Goal: Task Accomplishment & Management: Manage account settings

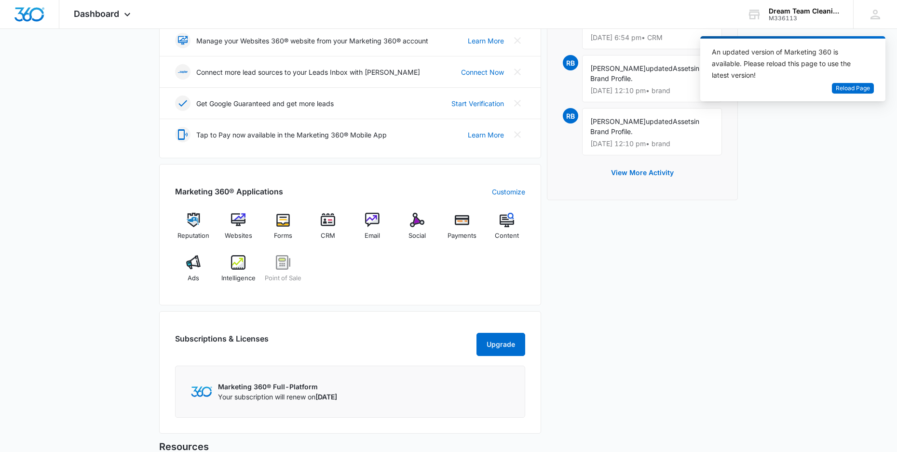
scroll to position [222, 0]
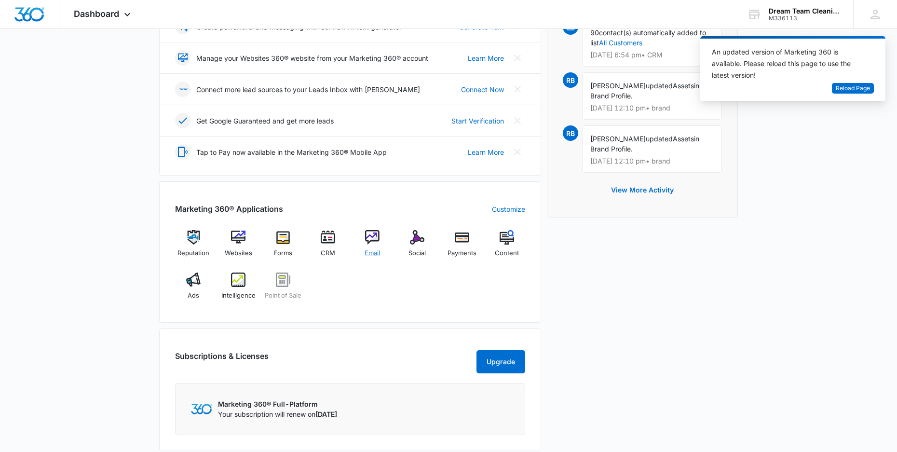
click at [374, 232] on img at bounding box center [372, 237] width 14 height 14
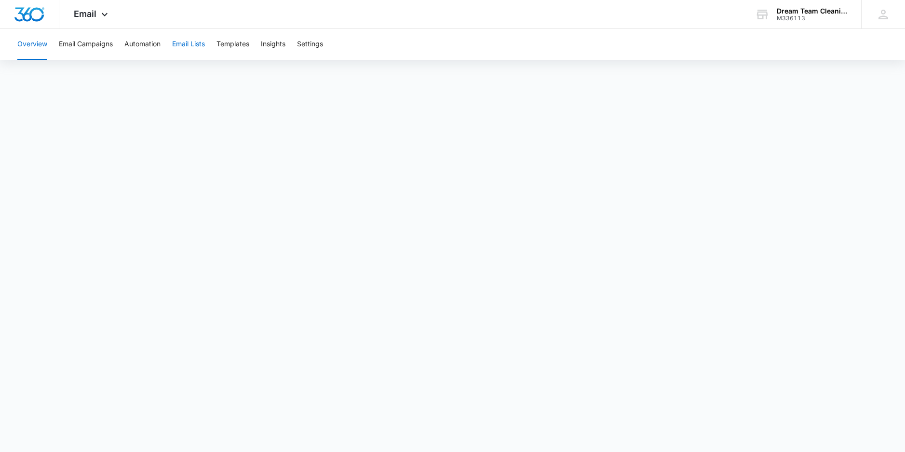
click at [188, 42] on button "Email Lists" at bounding box center [188, 44] width 33 height 31
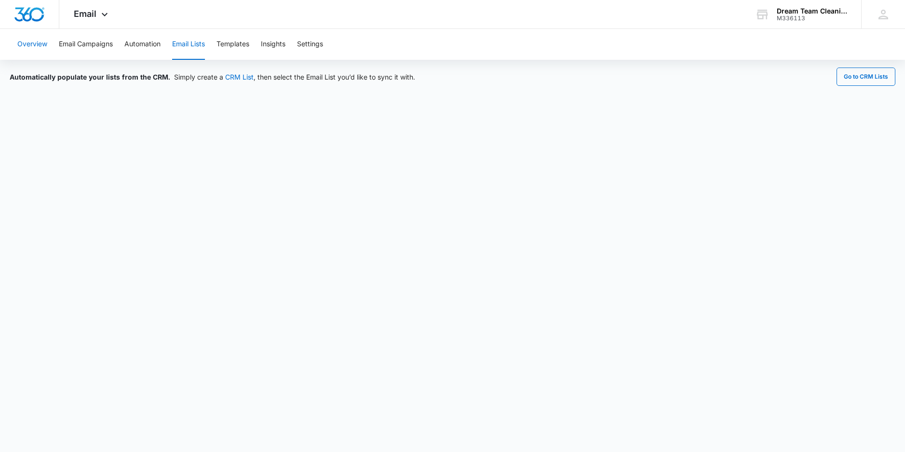
click at [25, 40] on button "Overview" at bounding box center [32, 44] width 30 height 31
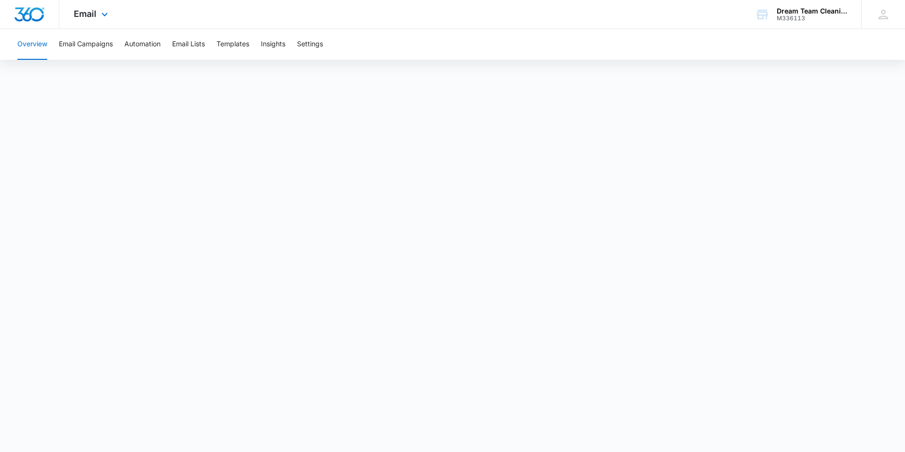
click at [31, 12] on img "Dashboard" at bounding box center [29, 14] width 31 height 14
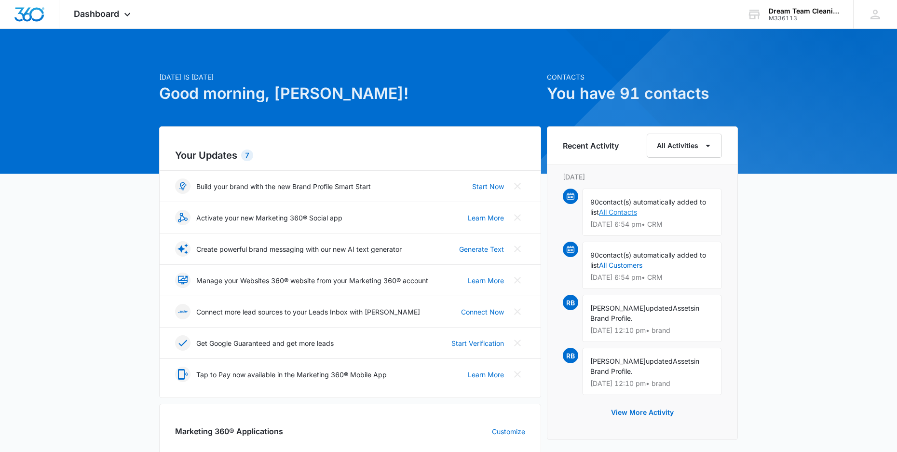
click at [628, 212] on link "All Contacts" at bounding box center [618, 212] width 38 height 8
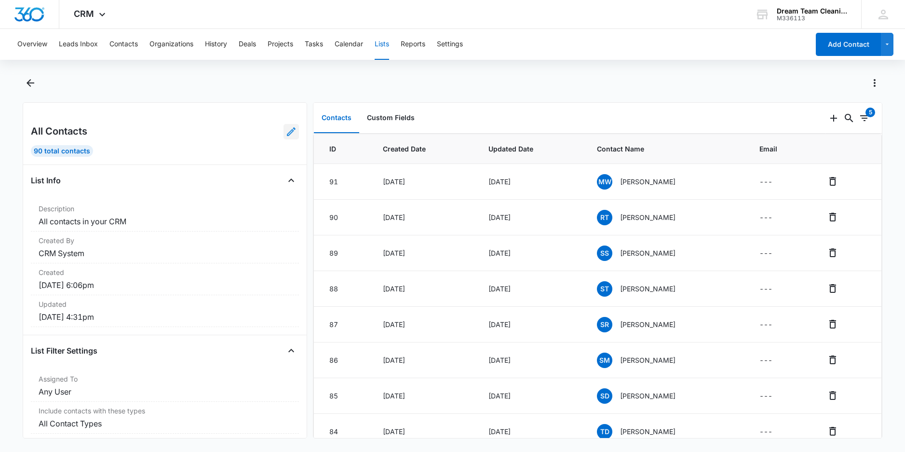
click at [285, 132] on icon at bounding box center [291, 132] width 12 height 12
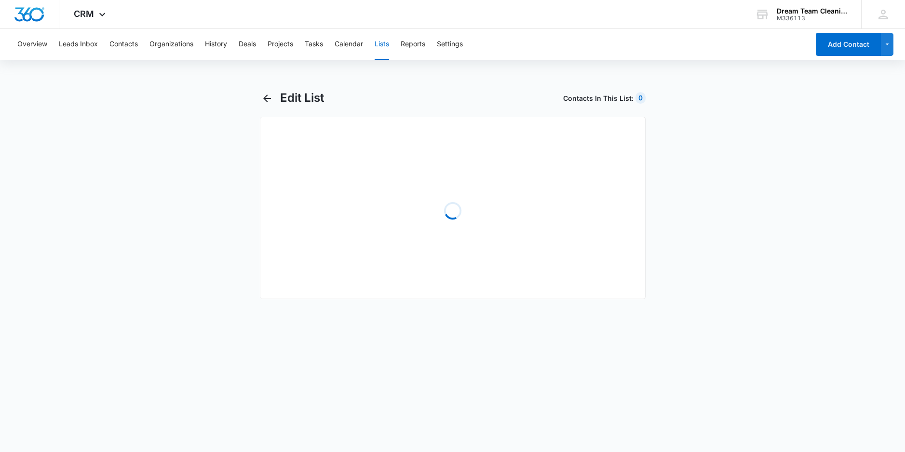
select select "31"
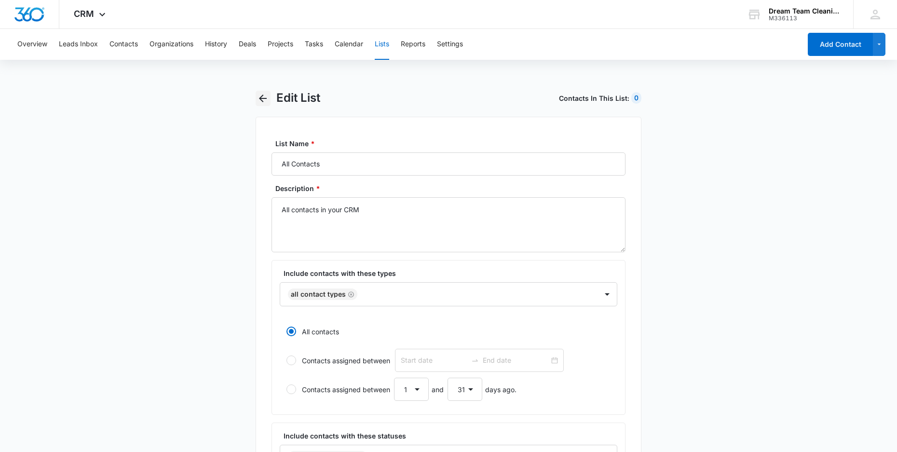
click at [260, 96] on icon "button" at bounding box center [263, 99] width 12 height 12
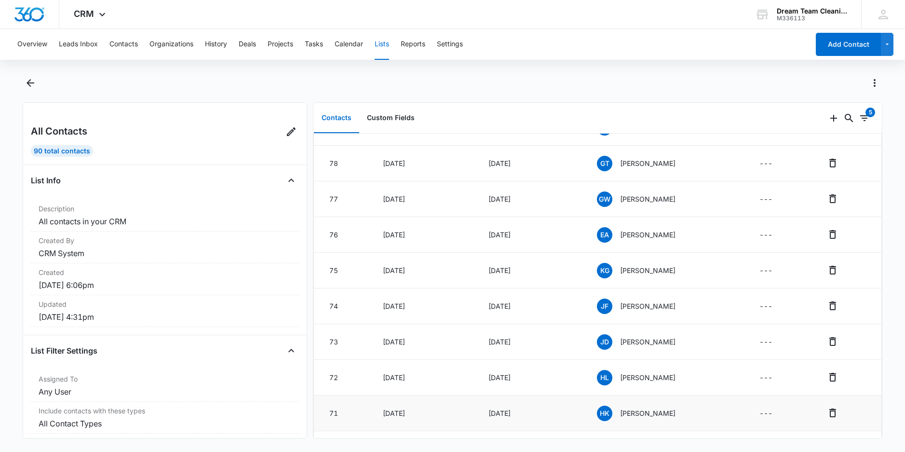
scroll to position [664, 0]
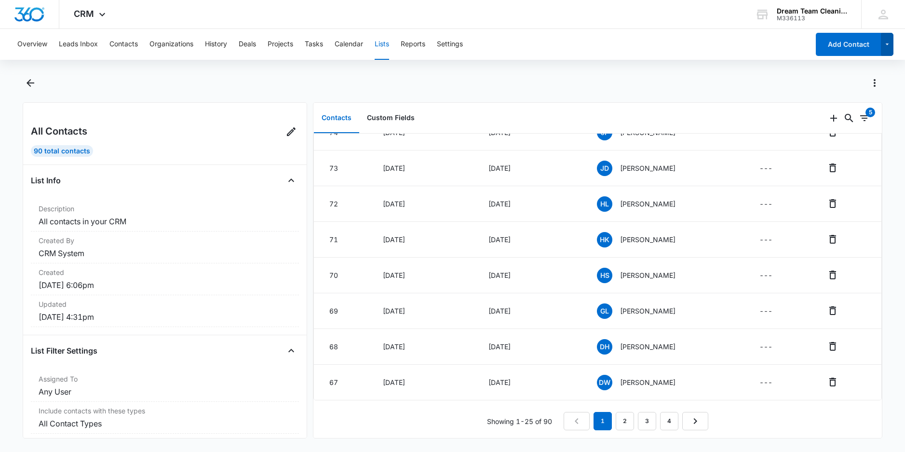
click at [890, 45] on icon "button" at bounding box center [887, 45] width 8 height 12
click at [884, 45] on icon "button" at bounding box center [887, 45] width 8 height 12
click at [122, 43] on button "Contacts" at bounding box center [123, 44] width 28 height 31
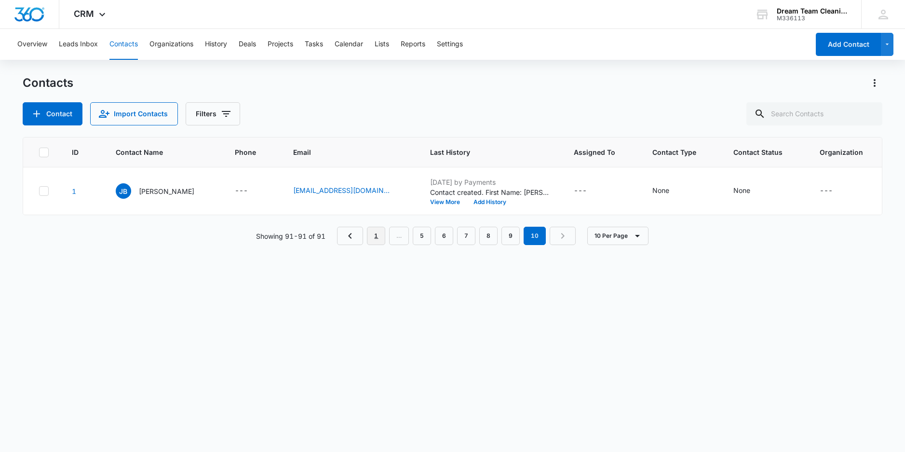
click at [378, 241] on link "1" at bounding box center [376, 236] width 18 height 18
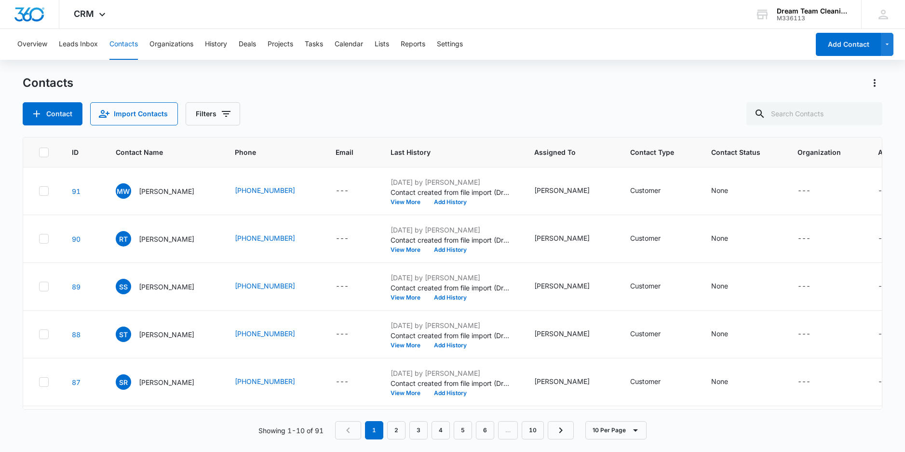
click at [44, 153] on icon at bounding box center [44, 152] width 9 height 9
click at [39, 152] on input "checkbox" at bounding box center [39, 152] width 0 height 0
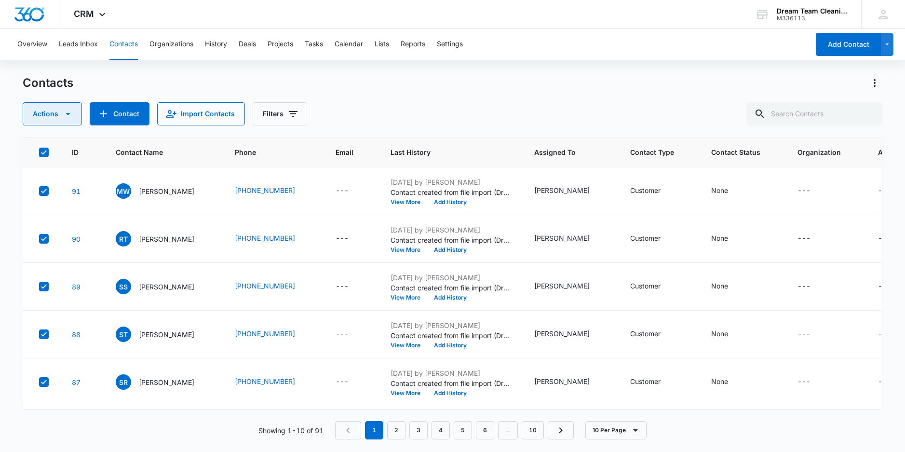
click at [65, 111] on icon "button" at bounding box center [68, 114] width 12 height 12
click at [55, 188] on div "Assign Status" at bounding box center [56, 188] width 43 height 7
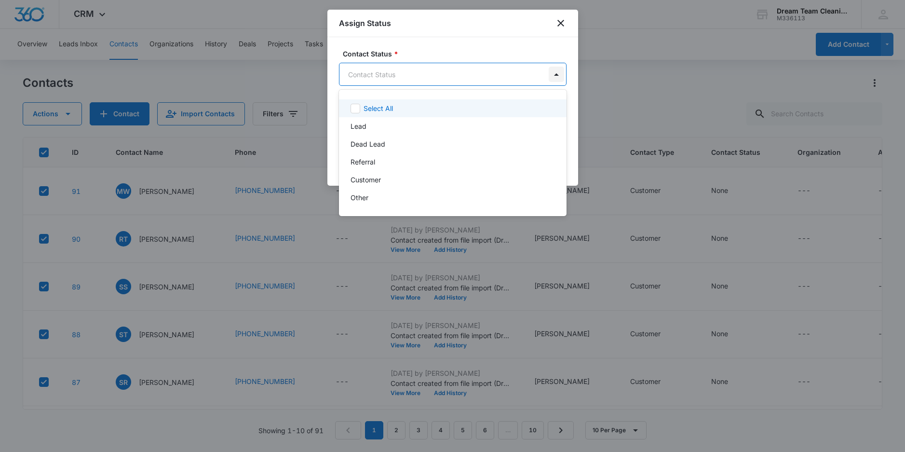
click at [555, 76] on body "CRM Apps Reputation Websites Forms CRM Email Social Payments POS Content Ads In…" at bounding box center [452, 226] width 905 height 452
click at [562, 24] on div at bounding box center [452, 226] width 905 height 452
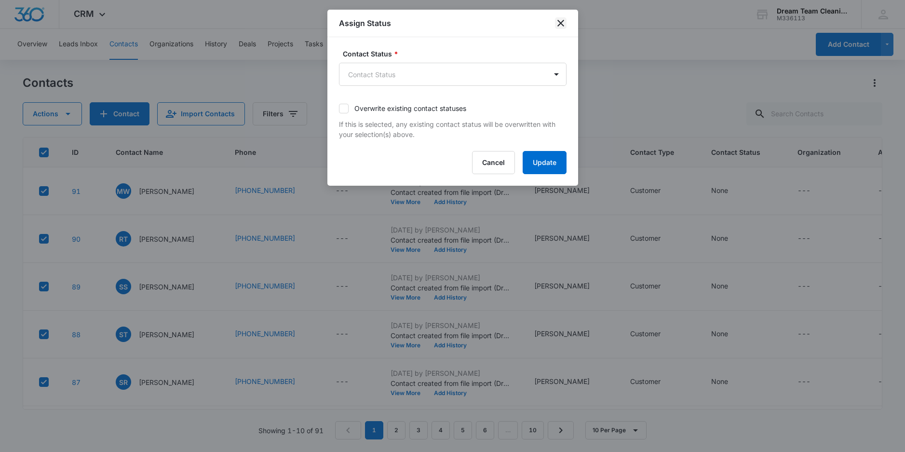
click at [559, 25] on icon "close" at bounding box center [560, 23] width 7 height 7
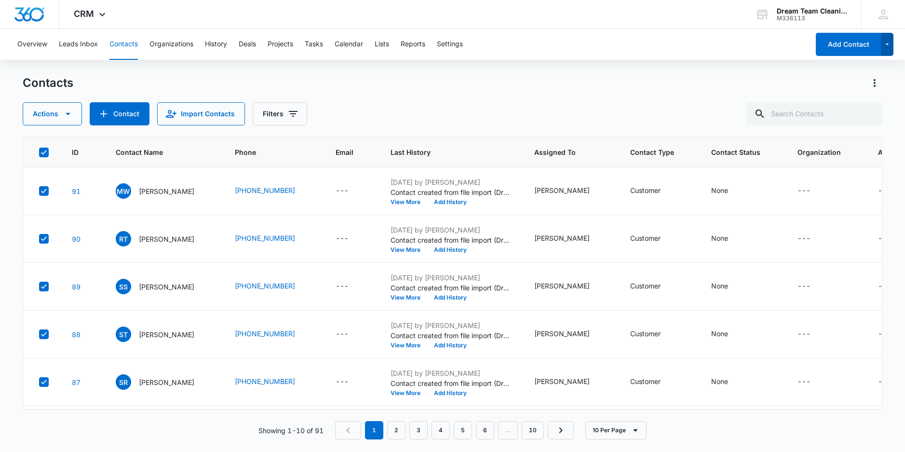
click at [890, 42] on icon "button" at bounding box center [887, 45] width 8 height 12
click at [71, 115] on icon "button" at bounding box center [68, 114] width 12 height 12
click at [26, 42] on button "Overview" at bounding box center [32, 44] width 30 height 31
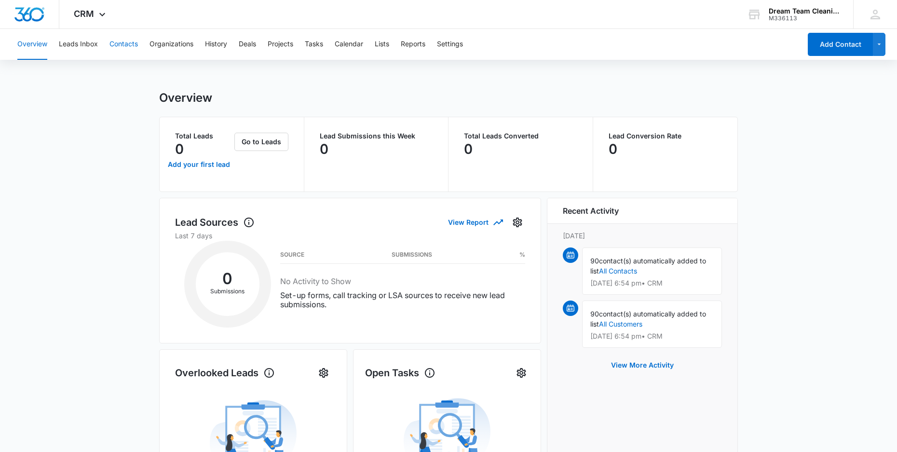
click at [116, 44] on button "Contacts" at bounding box center [123, 44] width 28 height 31
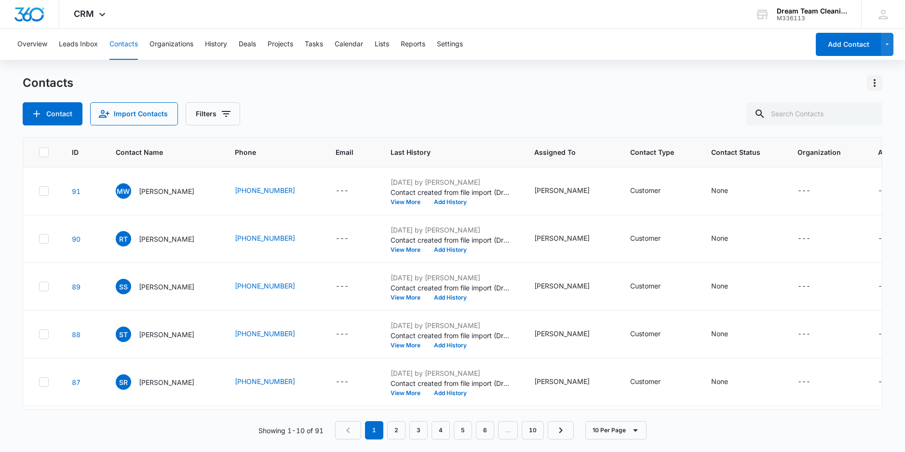
click at [873, 85] on icon "Actions" at bounding box center [875, 83] width 12 height 12
click at [26, 42] on button "Overview" at bounding box center [32, 44] width 30 height 31
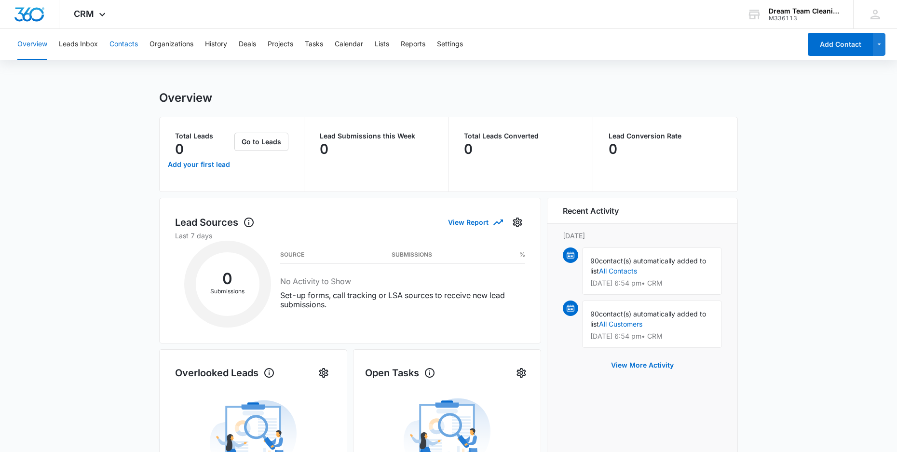
click at [130, 47] on button "Contacts" at bounding box center [123, 44] width 28 height 31
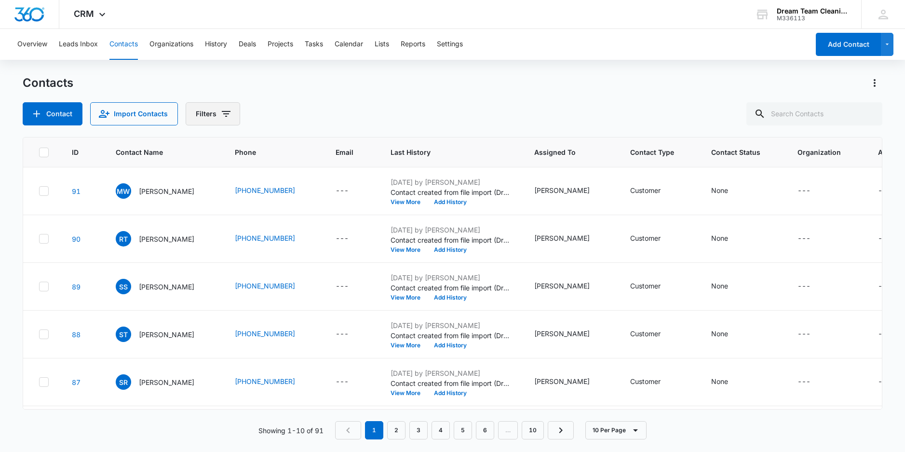
click at [223, 116] on icon "Filters" at bounding box center [226, 114] width 9 height 6
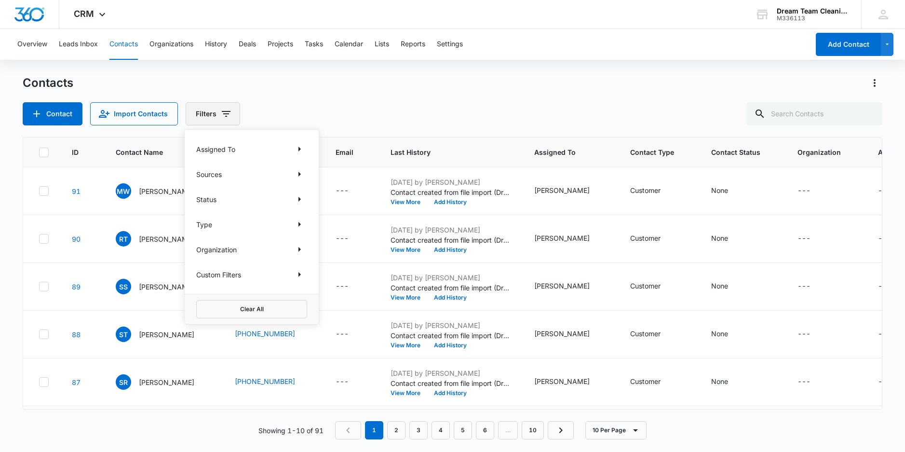
click at [221, 116] on icon "Filters" at bounding box center [226, 114] width 12 height 12
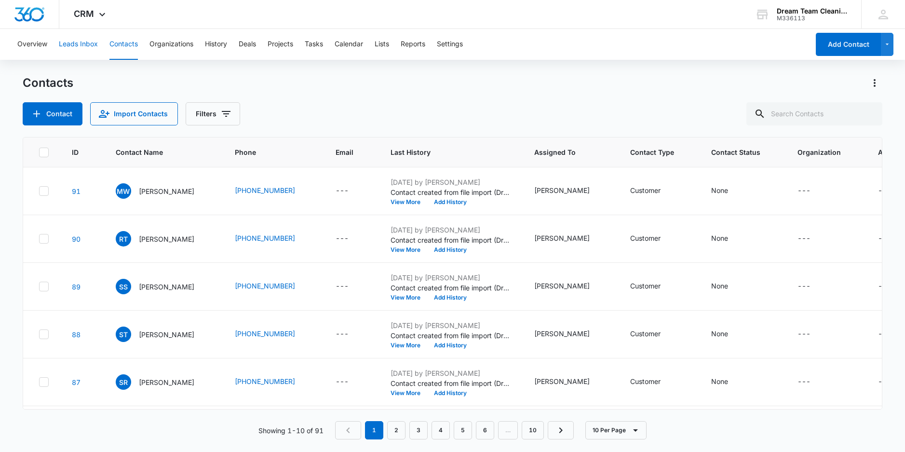
click at [77, 44] on button "Leads Inbox" at bounding box center [78, 44] width 39 height 31
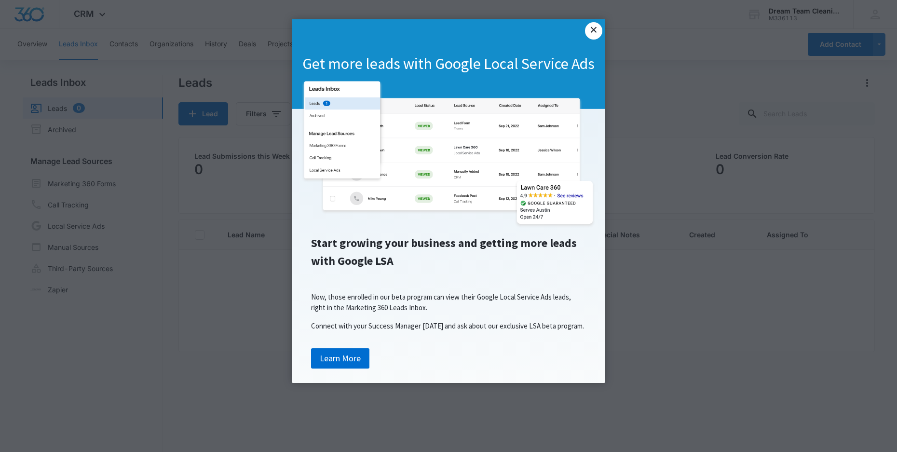
click at [589, 27] on link "×" at bounding box center [593, 30] width 17 height 17
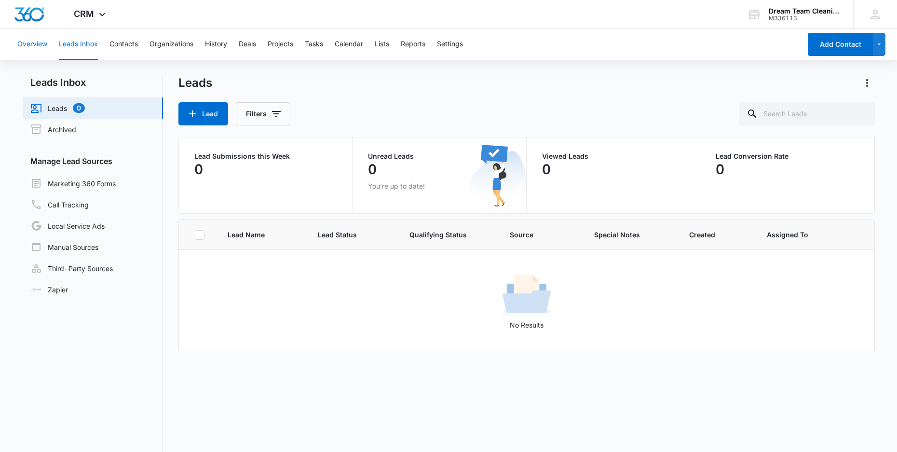
click at [28, 43] on button "Overview" at bounding box center [32, 44] width 30 height 31
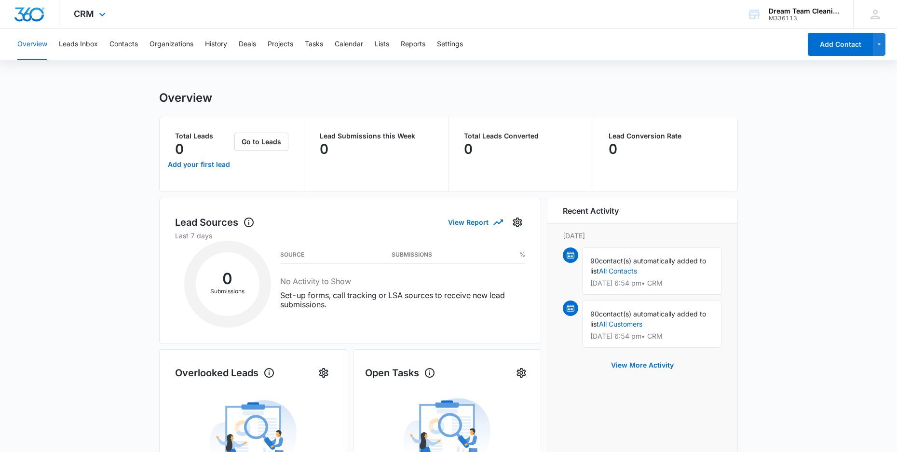
click at [24, 15] on img "Dashboard" at bounding box center [29, 14] width 31 height 14
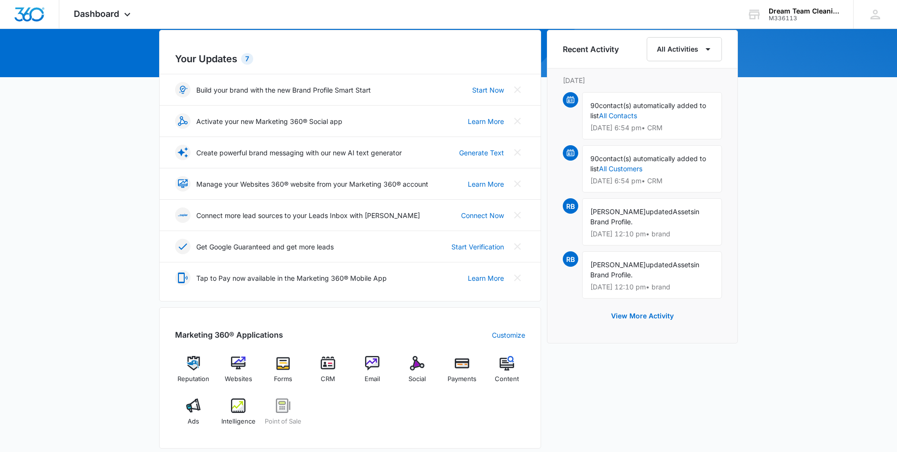
scroll to position [241, 0]
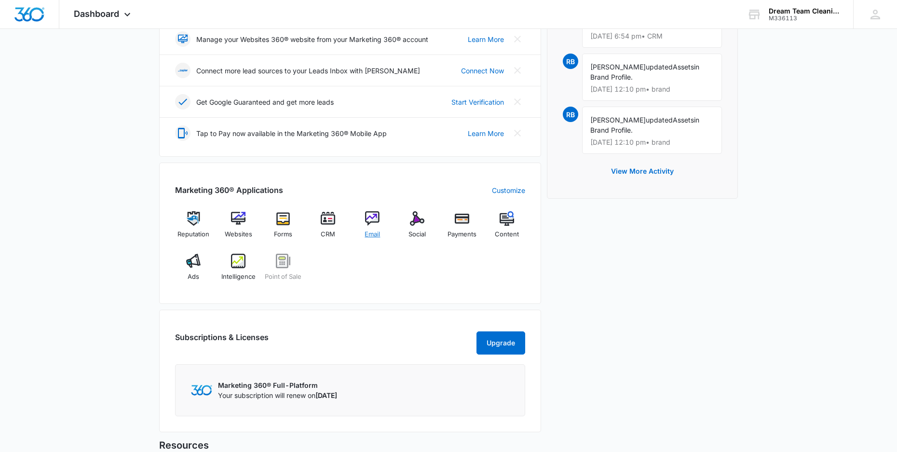
click at [368, 219] on img at bounding box center [372, 218] width 14 height 14
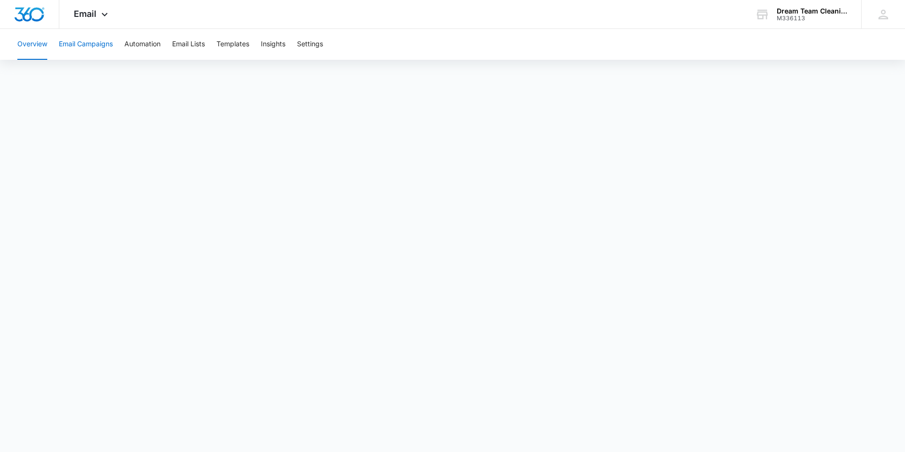
click at [92, 43] on button "Email Campaigns" at bounding box center [86, 44] width 54 height 31
click at [39, 41] on button "Overview" at bounding box center [32, 44] width 30 height 31
click at [87, 45] on button "Email Campaigns" at bounding box center [86, 44] width 54 height 31
click at [21, 19] on img "Dashboard" at bounding box center [29, 14] width 31 height 14
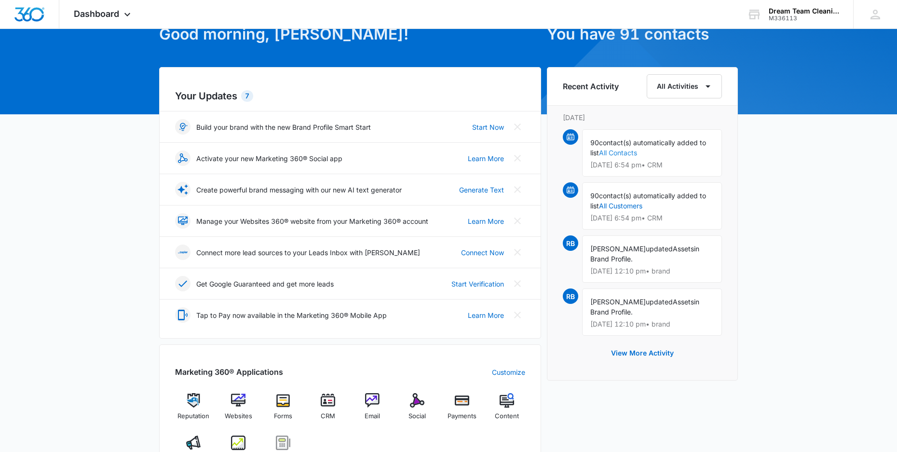
scroll to position [145, 0]
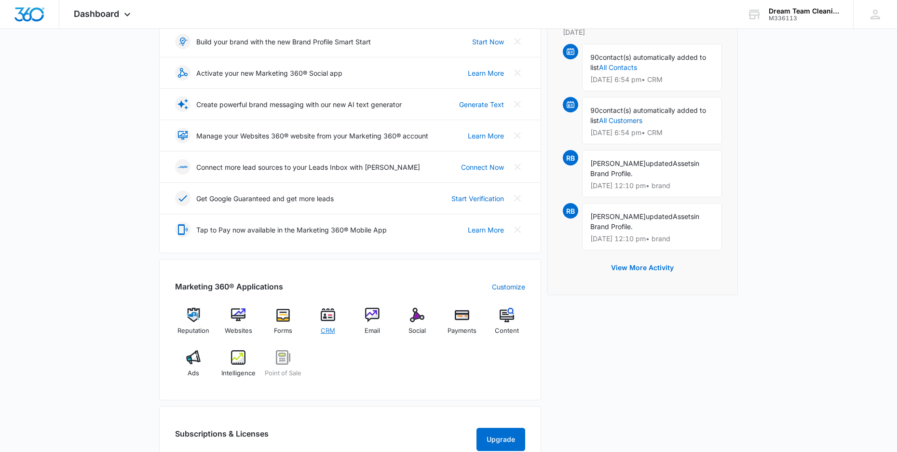
click at [324, 314] on img at bounding box center [328, 315] width 14 height 14
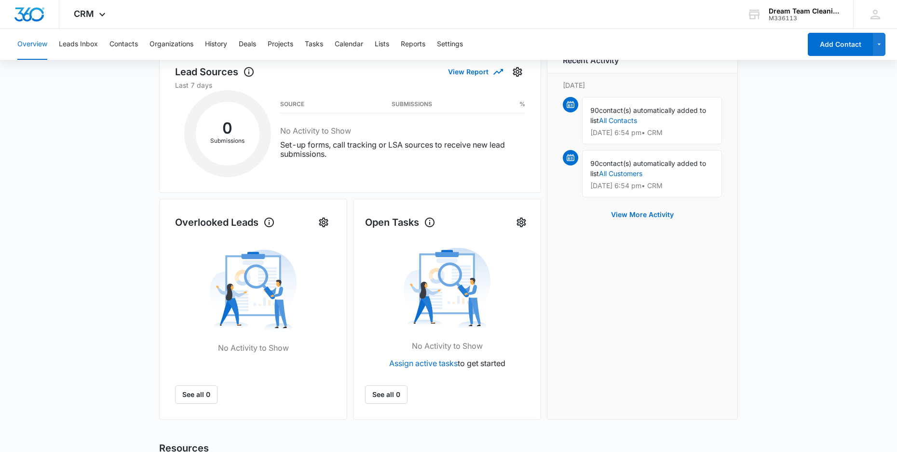
scroll to position [48, 0]
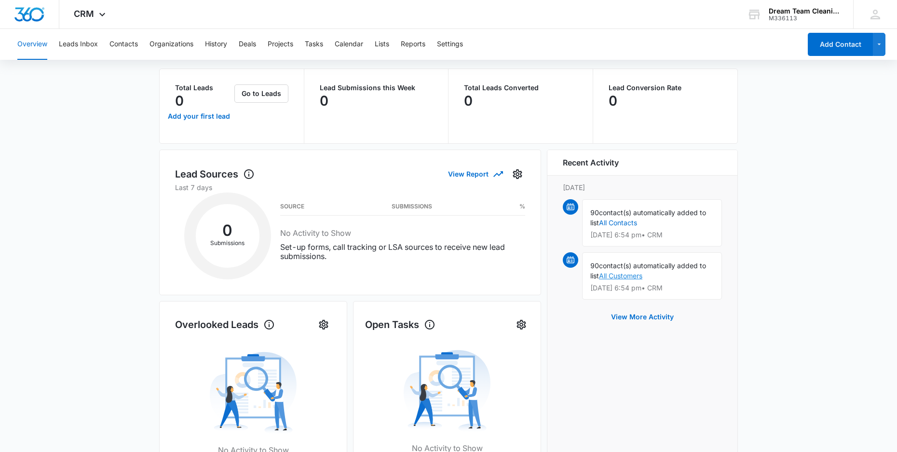
click at [626, 274] on link "All Customers" at bounding box center [620, 275] width 43 height 8
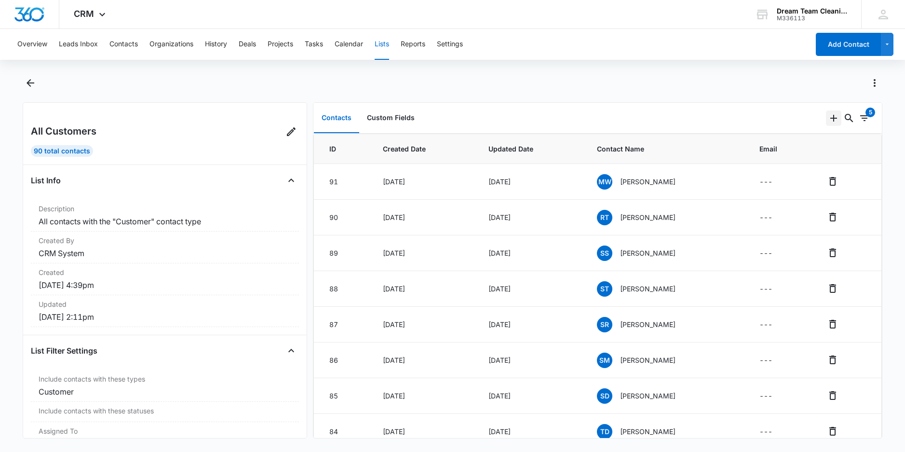
click at [830, 117] on icon "Add" at bounding box center [833, 118] width 7 height 7
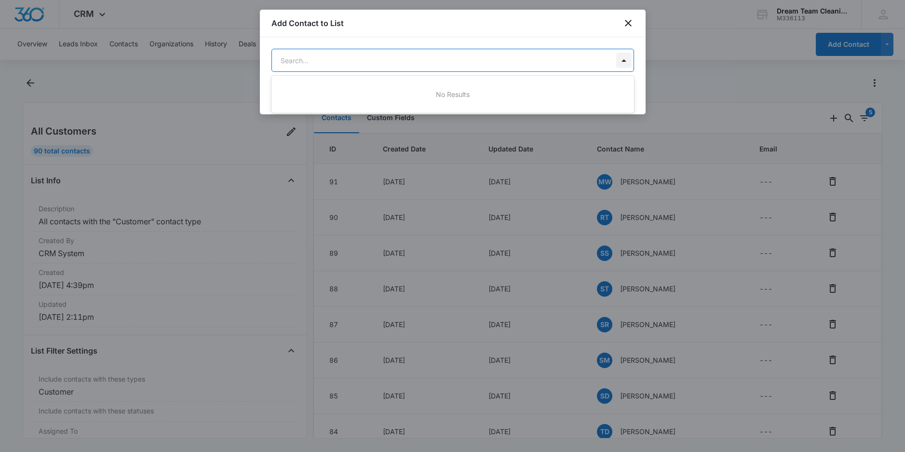
click at [623, 58] on body "CRM Apps Reputation Websites Forms CRM Email Social Payments POS Content Ads In…" at bounding box center [452, 226] width 905 height 452
click at [623, 58] on div at bounding box center [452, 226] width 905 height 452
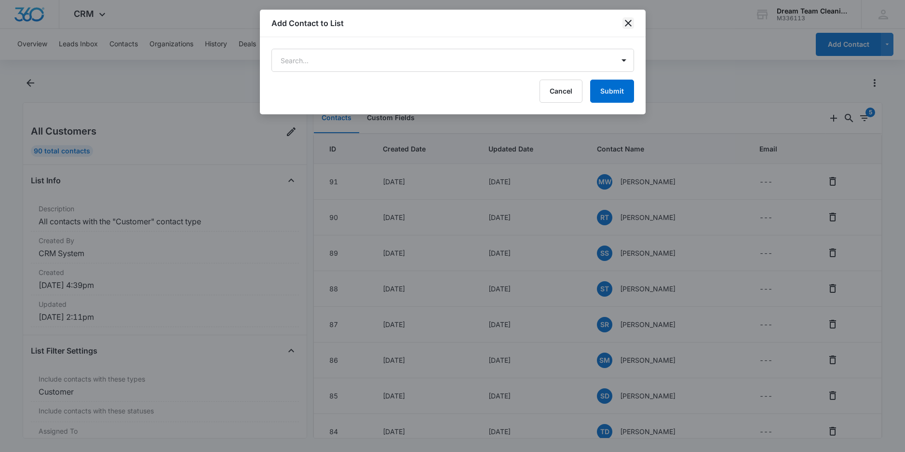
click at [627, 24] on icon "close" at bounding box center [628, 23] width 7 height 7
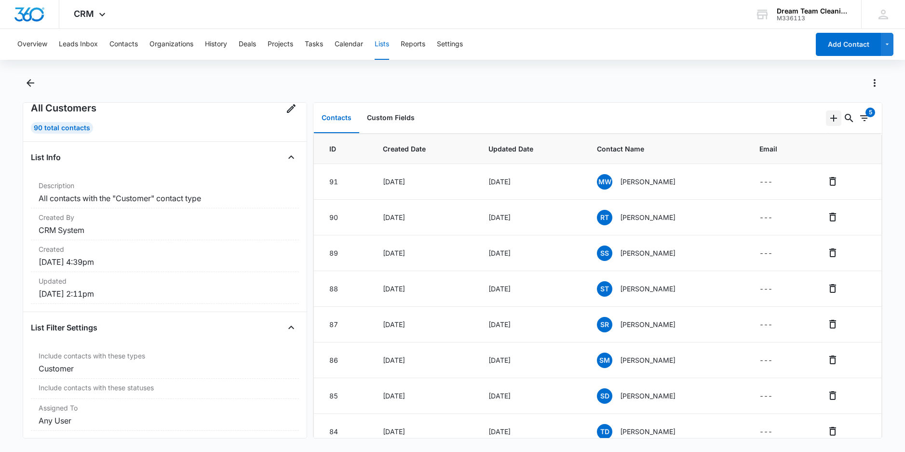
scroll to position [36, 0]
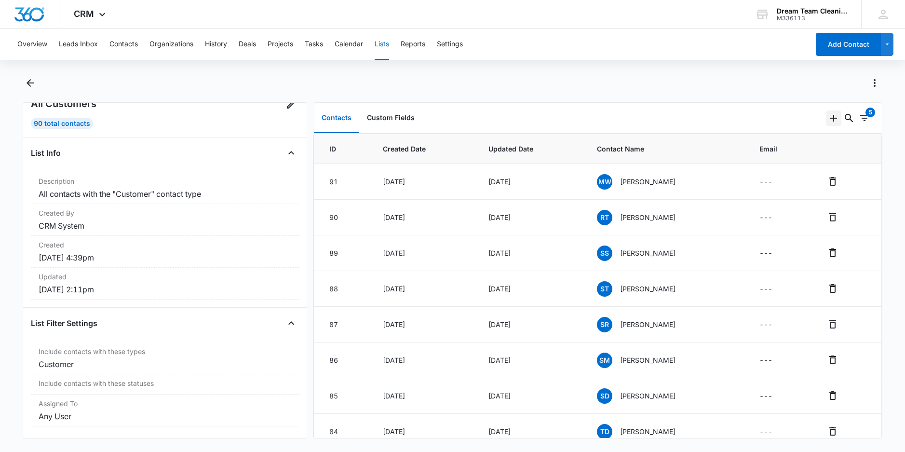
click at [828, 119] on icon "Add" at bounding box center [834, 118] width 12 height 12
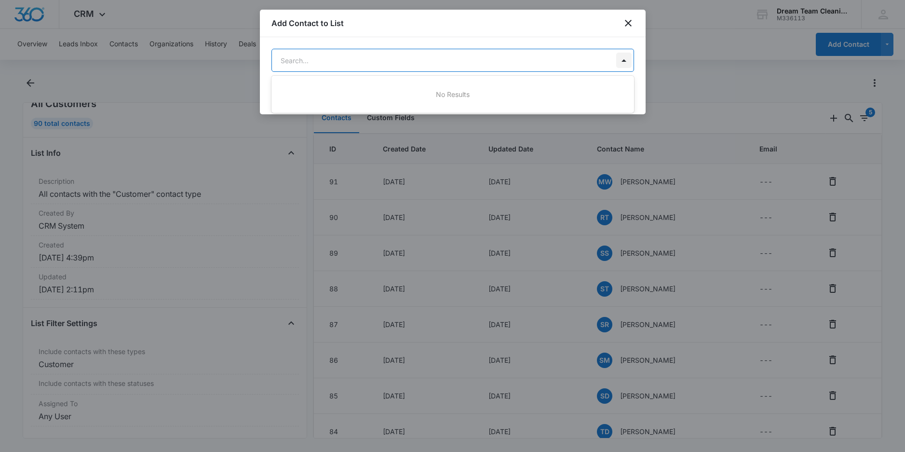
click at [624, 56] on body "CRM Apps Reputation Websites Forms CRM Email Social Payments POS Content Ads In…" at bounding box center [452, 226] width 905 height 452
click at [624, 56] on div at bounding box center [452, 226] width 905 height 452
click at [473, 56] on body "CRM Apps Reputation Websites Forms CRM Email Social Payments POS Content Ads In…" at bounding box center [452, 226] width 905 height 452
click at [627, 24] on div at bounding box center [452, 226] width 905 height 452
type input "sub"
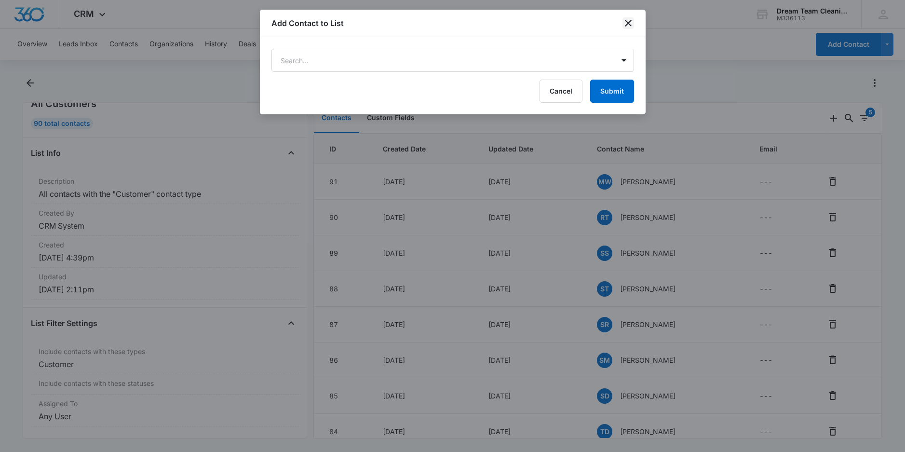
click at [625, 24] on icon "close" at bounding box center [628, 23] width 12 height 12
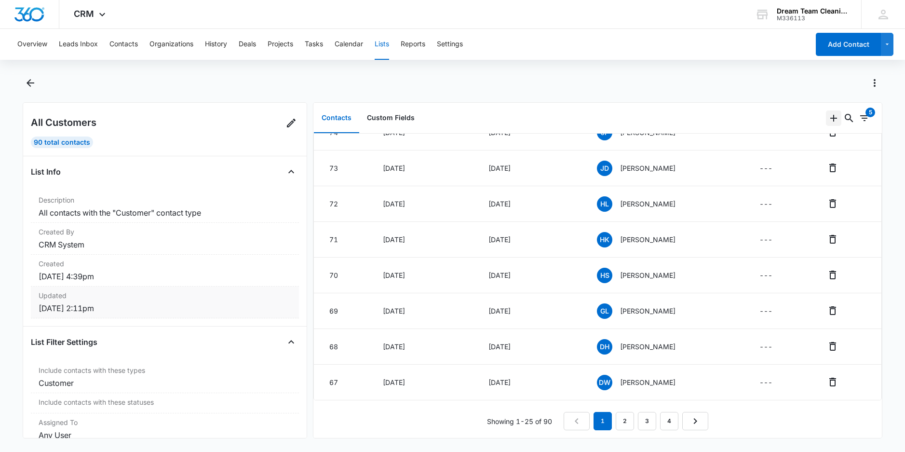
scroll to position [0, 0]
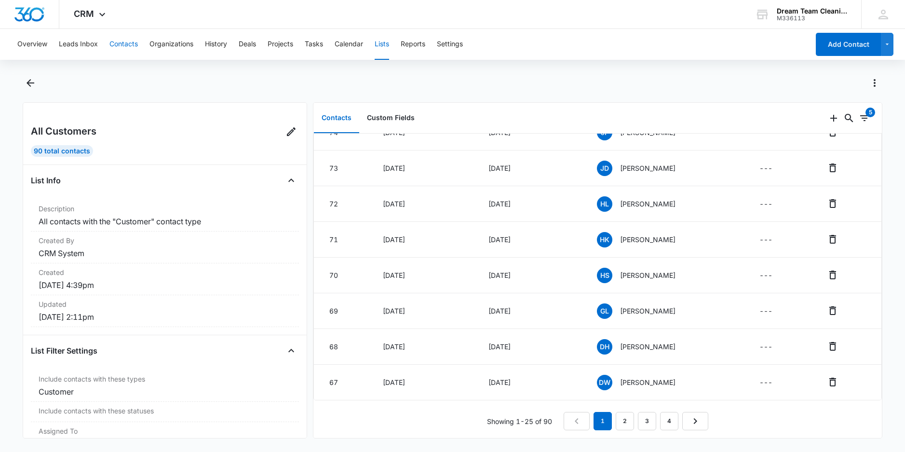
click at [125, 37] on button "Contacts" at bounding box center [123, 44] width 28 height 31
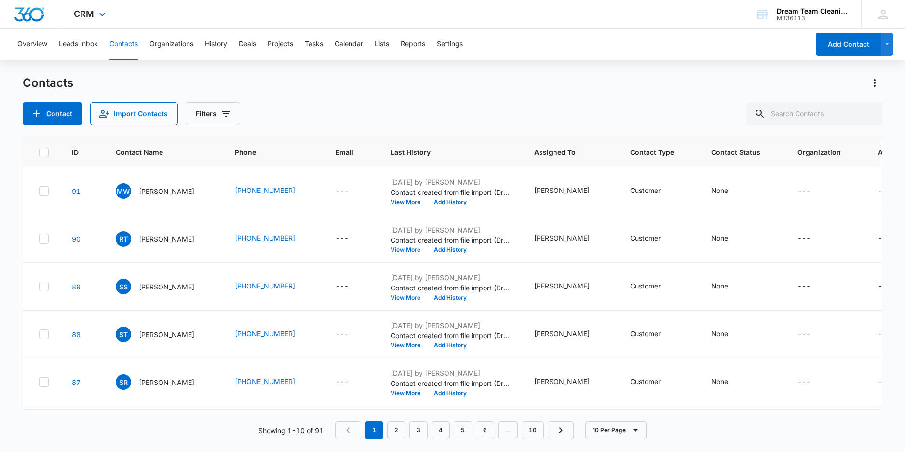
click at [31, 10] on img "Dashboard" at bounding box center [29, 14] width 31 height 14
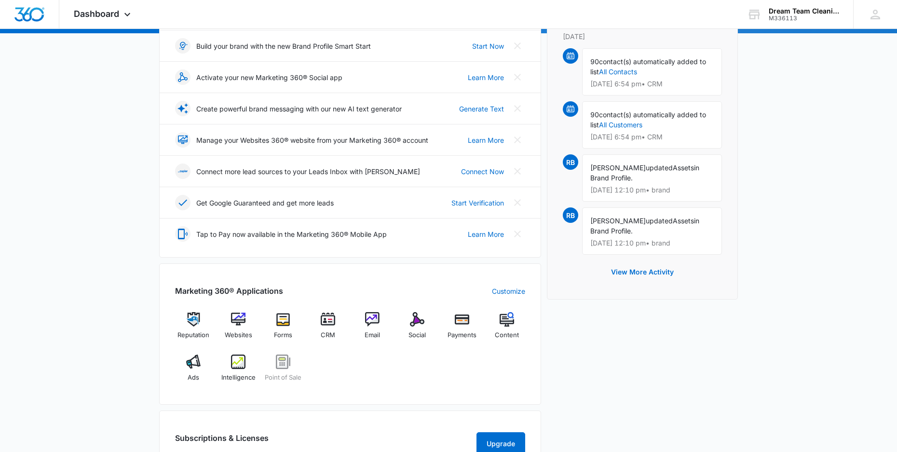
scroll to position [241, 0]
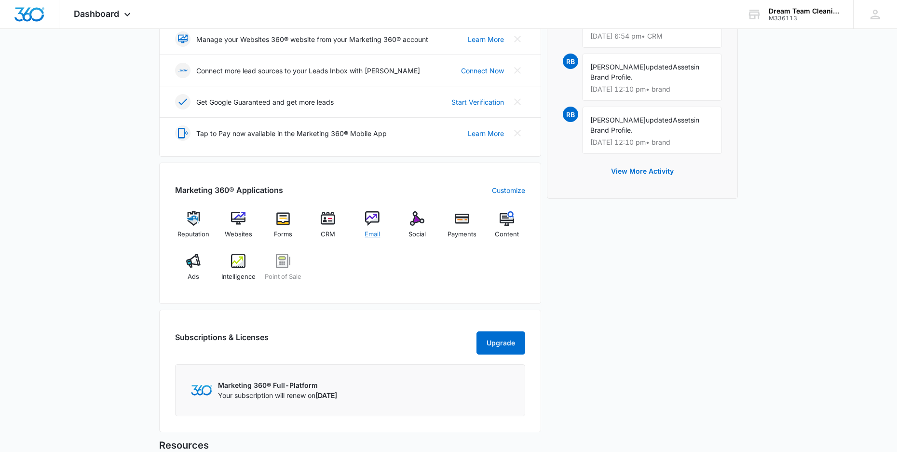
click at [377, 229] on span "Email" at bounding box center [371, 234] width 15 height 10
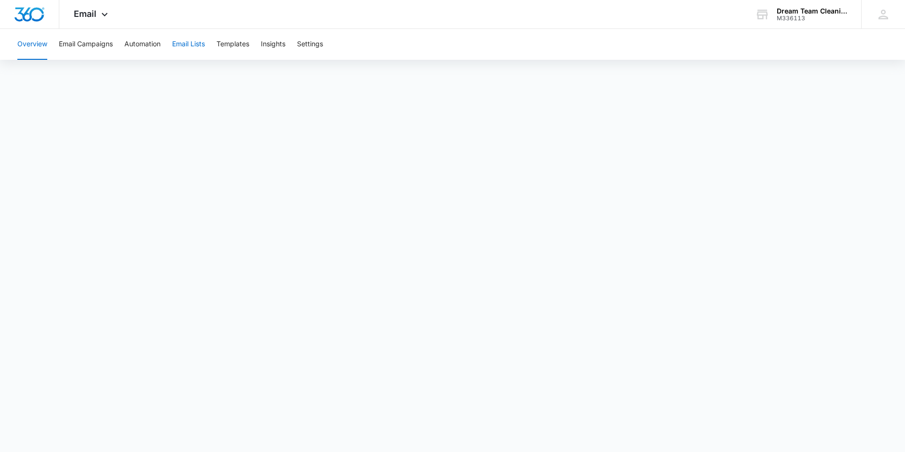
click at [189, 45] on button "Email Lists" at bounding box center [188, 44] width 33 height 31
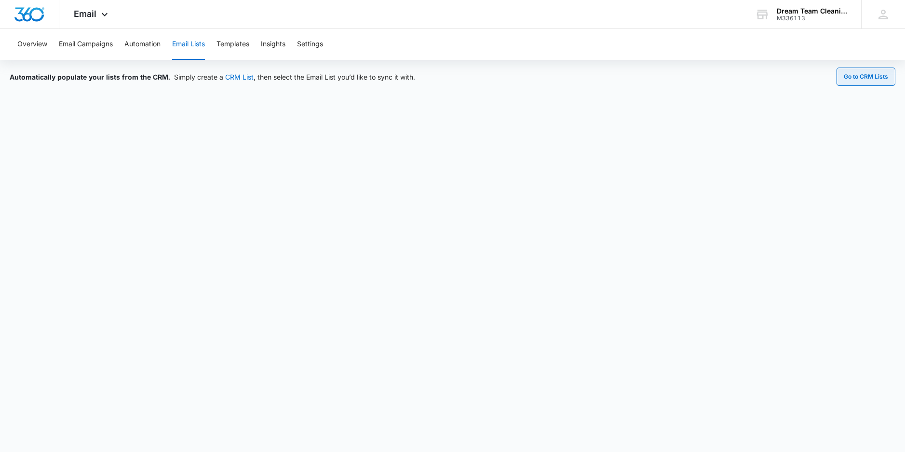
click at [866, 73] on button "Go to CRM Lists" at bounding box center [865, 76] width 59 height 18
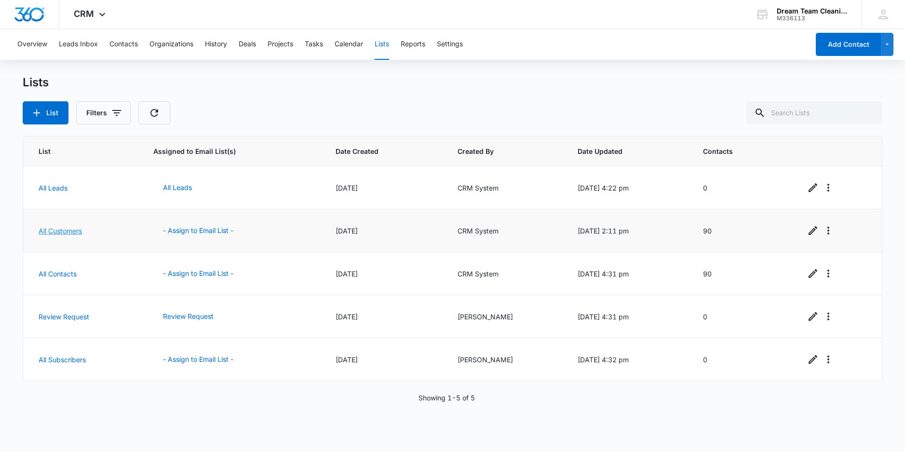
click at [59, 231] on link "All Customers" at bounding box center [60, 231] width 43 height 8
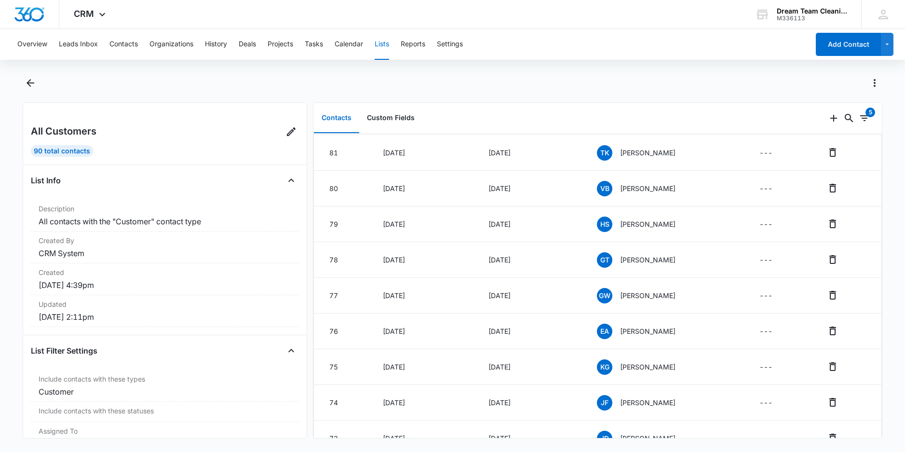
scroll to position [664, 0]
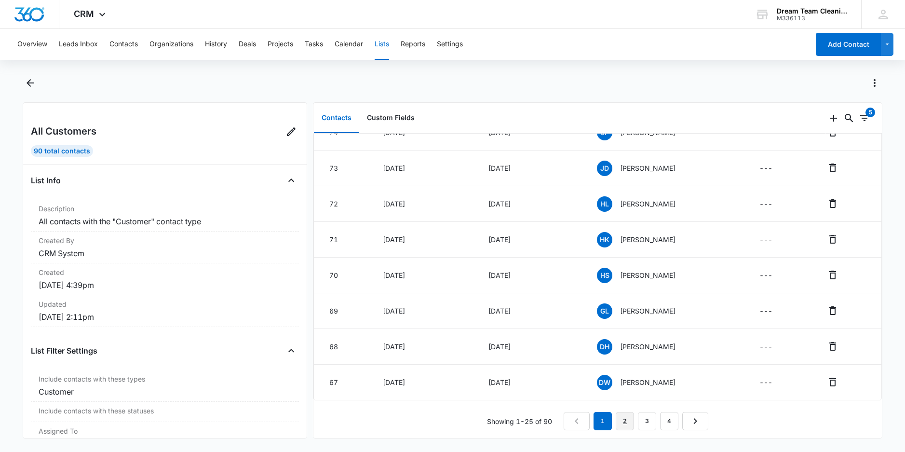
click at [617, 413] on link "2" at bounding box center [625, 421] width 18 height 18
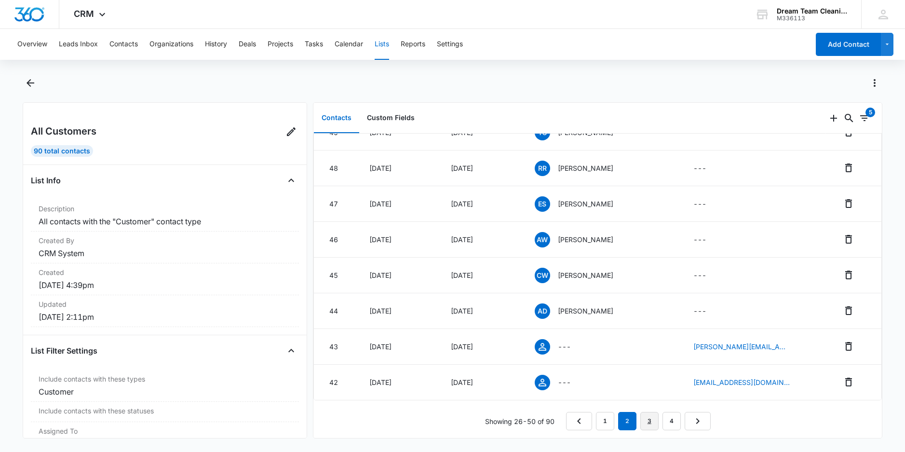
click at [644, 415] on link "3" at bounding box center [649, 421] width 18 height 18
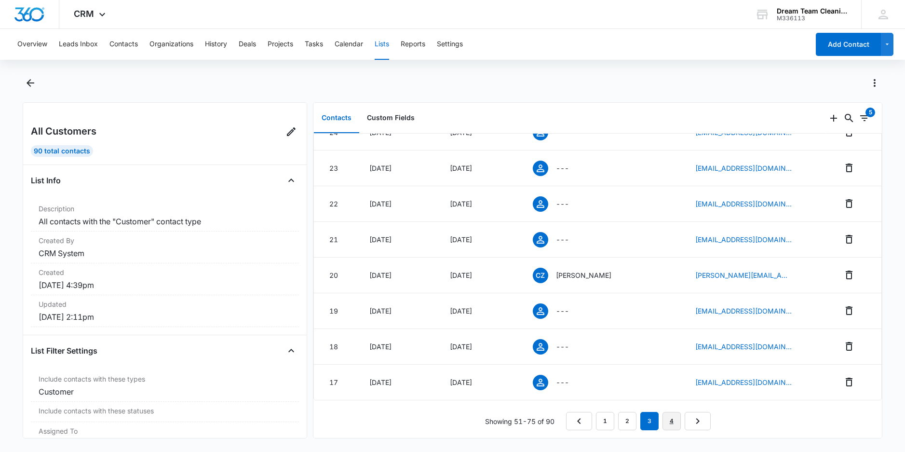
click at [668, 415] on link "4" at bounding box center [671, 421] width 18 height 18
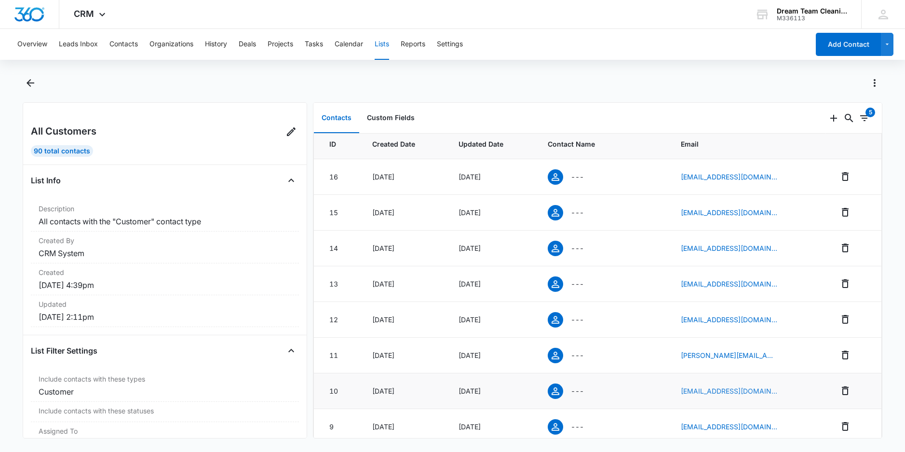
scroll to position [0, 0]
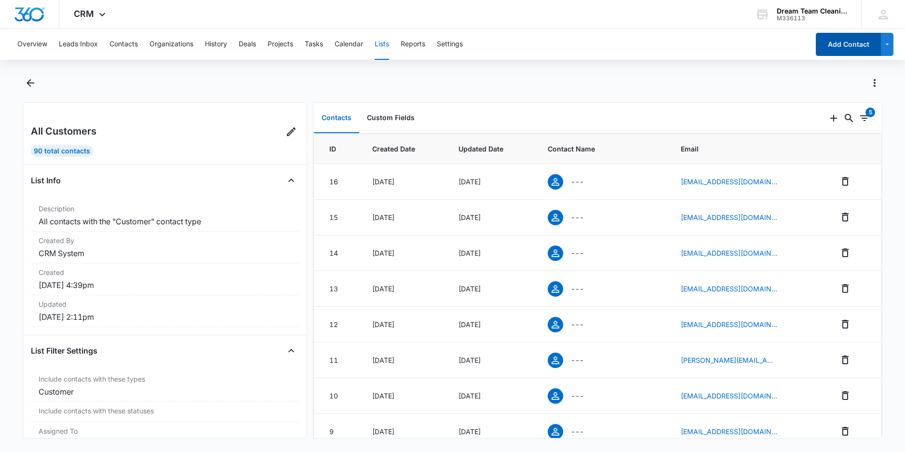
click at [837, 39] on button "Add Contact" at bounding box center [848, 44] width 65 height 23
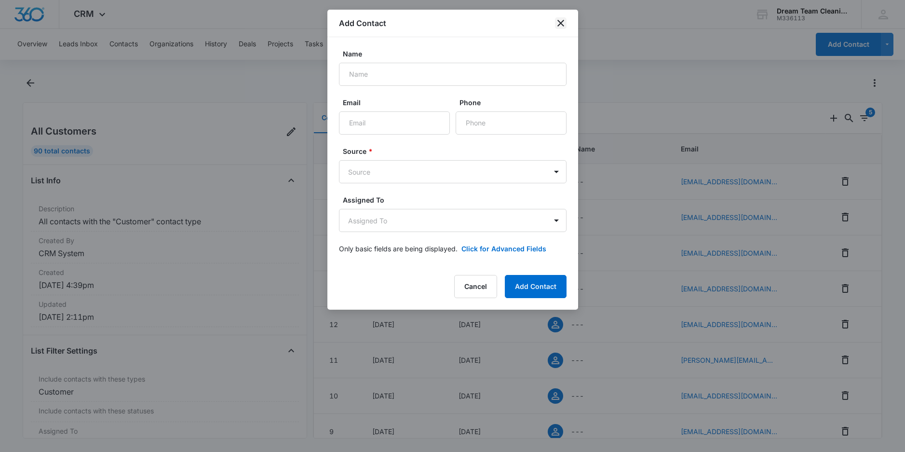
click at [560, 25] on icon "close" at bounding box center [561, 23] width 12 height 12
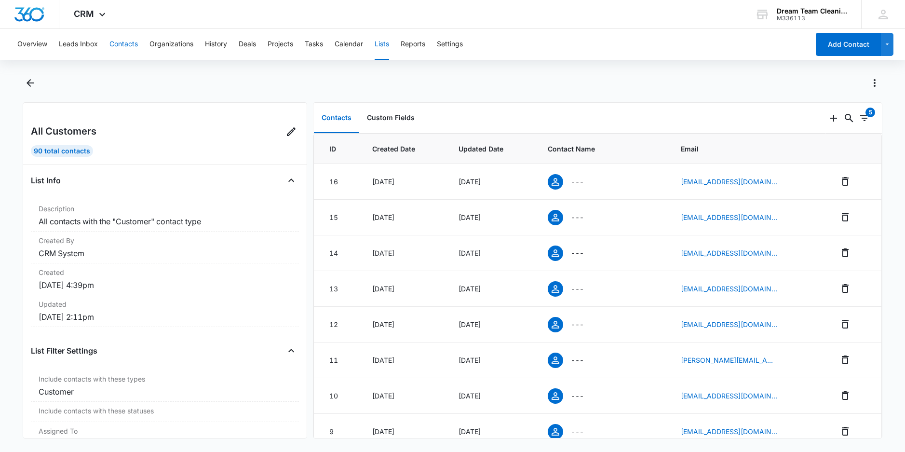
click at [115, 40] on button "Contacts" at bounding box center [123, 44] width 28 height 31
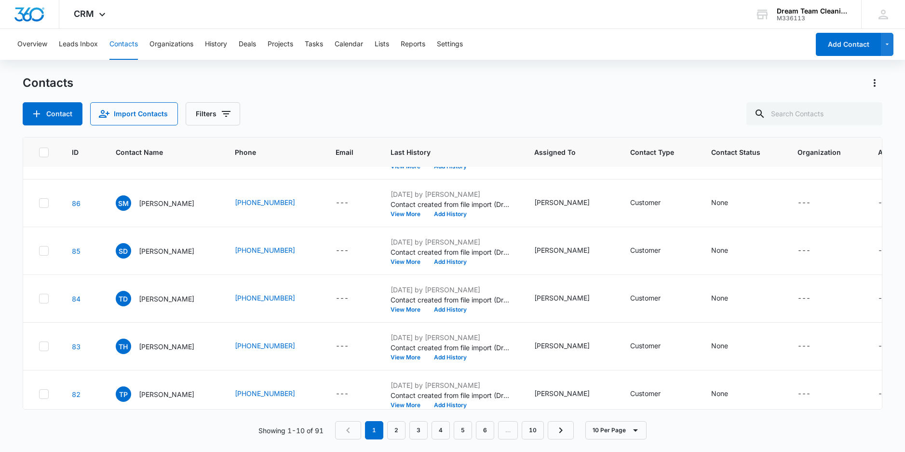
scroll to position [243, 0]
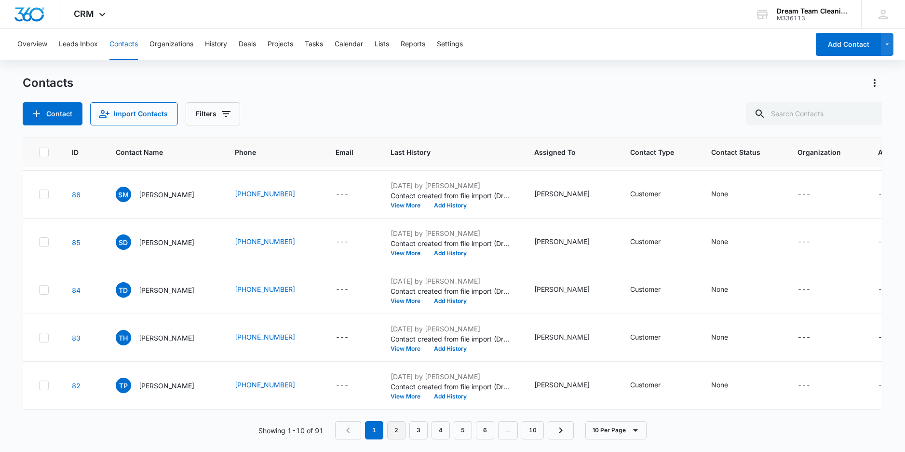
click at [397, 434] on link "2" at bounding box center [396, 430] width 18 height 18
click at [425, 426] on link "3" at bounding box center [420, 430] width 18 height 18
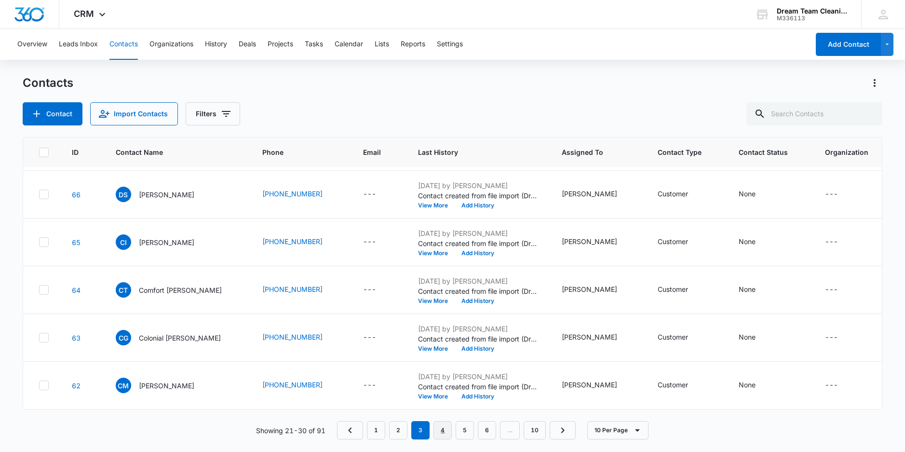
click at [441, 426] on link "4" at bounding box center [442, 430] width 18 height 18
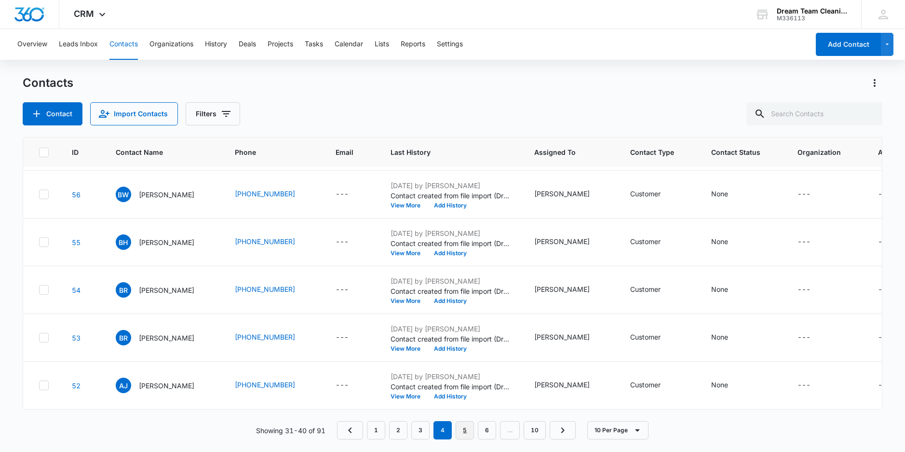
click at [469, 431] on link "5" at bounding box center [465, 430] width 18 height 18
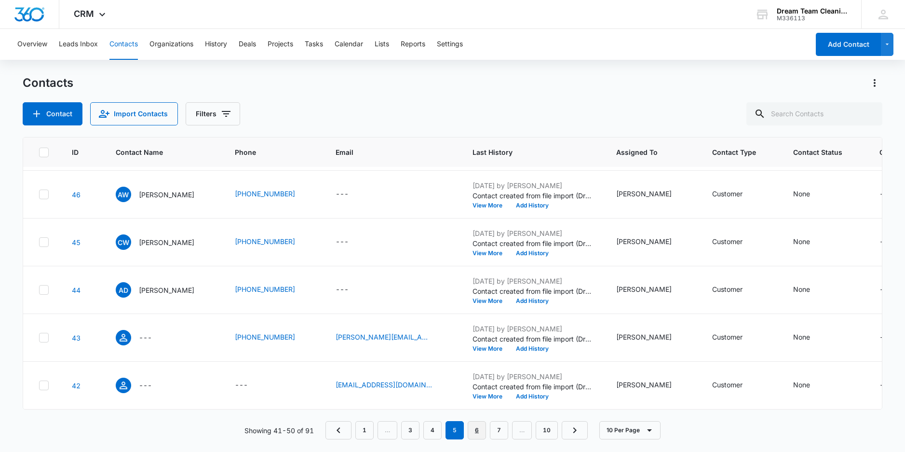
click at [483, 432] on link "6" at bounding box center [477, 430] width 18 height 18
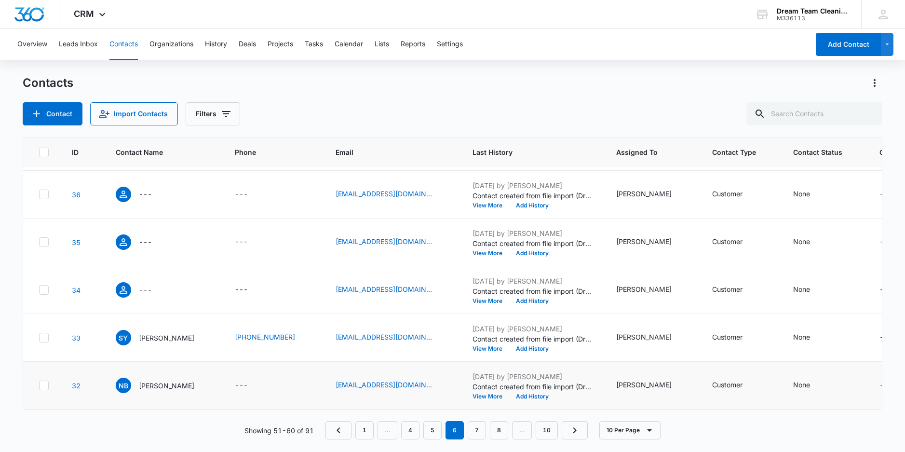
click at [43, 383] on icon at bounding box center [44, 385] width 6 height 4
click at [39, 385] on input "checkbox" at bounding box center [39, 385] width 0 height 0
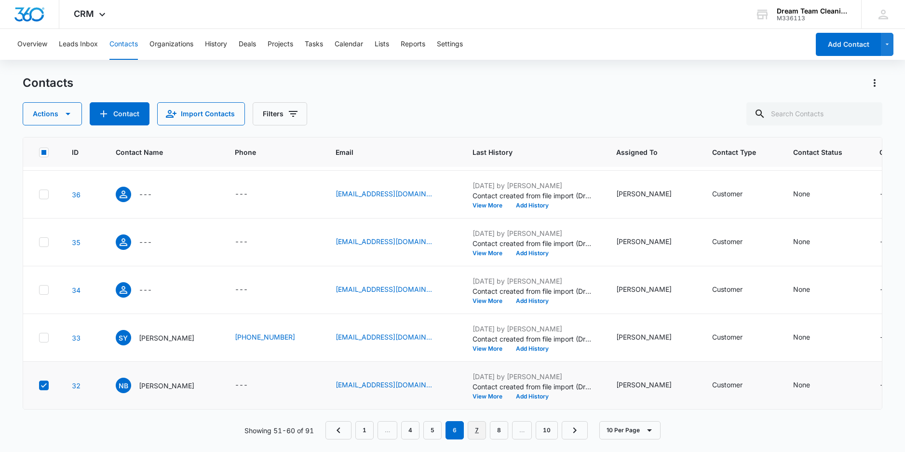
click at [479, 430] on link "7" at bounding box center [477, 430] width 18 height 18
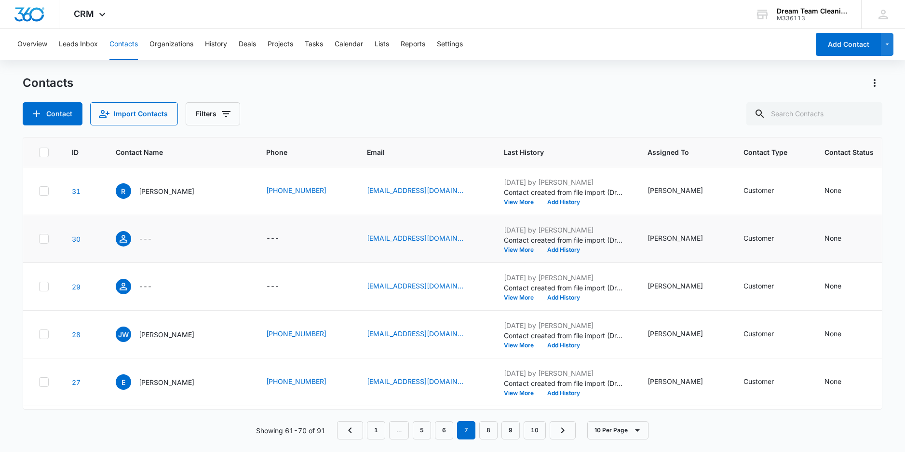
scroll to position [96, 0]
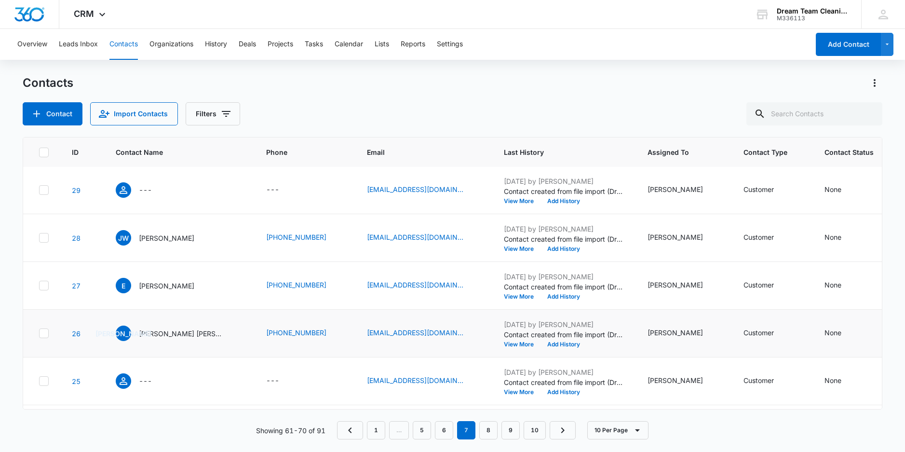
click at [42, 333] on icon at bounding box center [44, 333] width 9 height 9
click at [39, 333] on input "checkbox" at bounding box center [39, 333] width 0 height 0
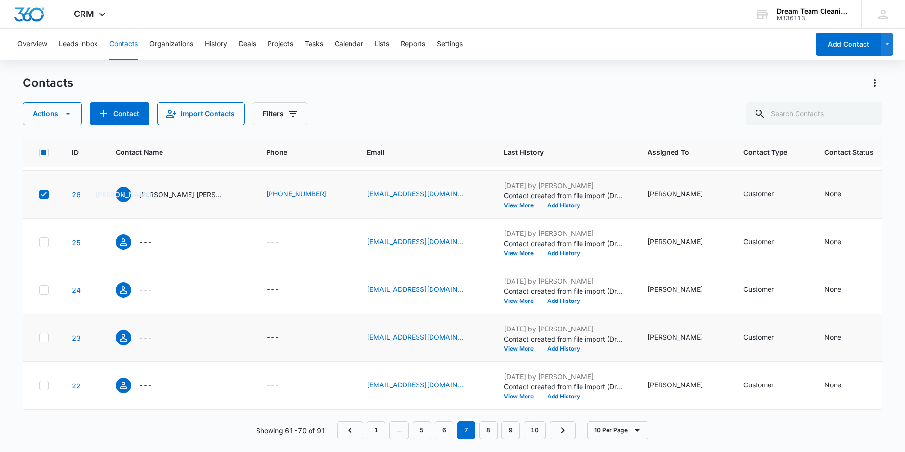
scroll to position [243, 0]
click at [493, 429] on link "8" at bounding box center [488, 430] width 18 height 18
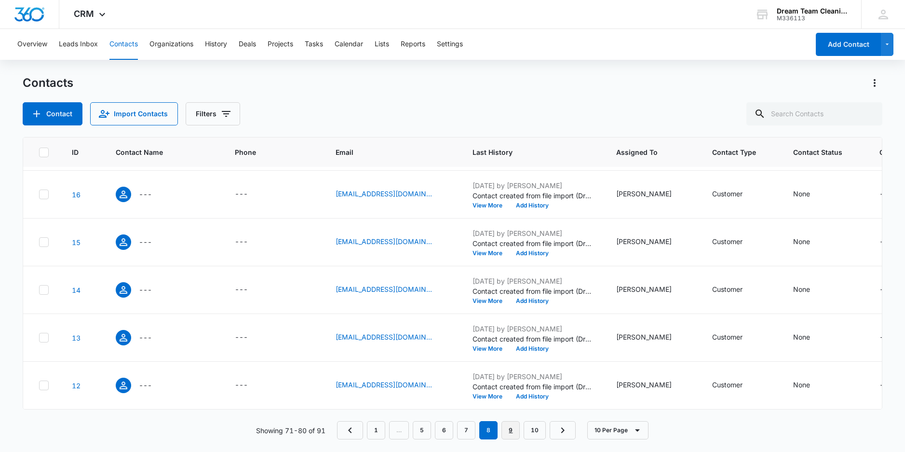
click at [512, 434] on link "9" at bounding box center [510, 430] width 18 height 18
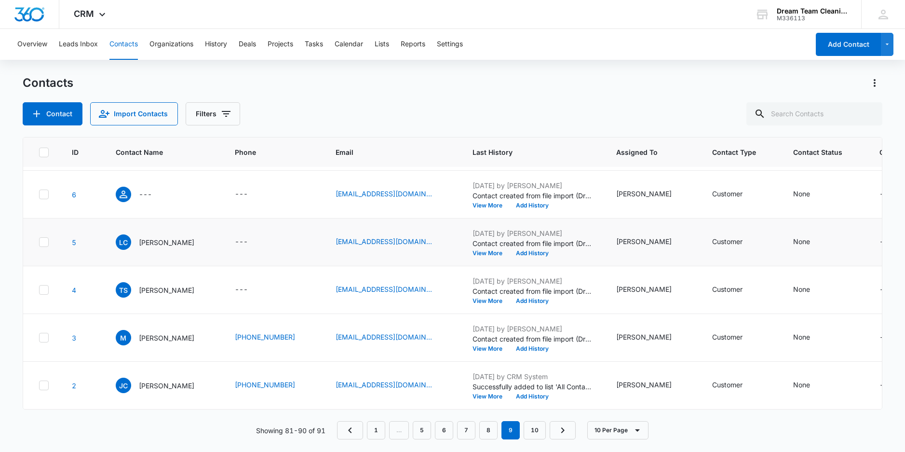
click at [44, 238] on icon at bounding box center [44, 242] width 9 height 9
click at [39, 242] on input "checkbox" at bounding box center [39, 242] width 0 height 0
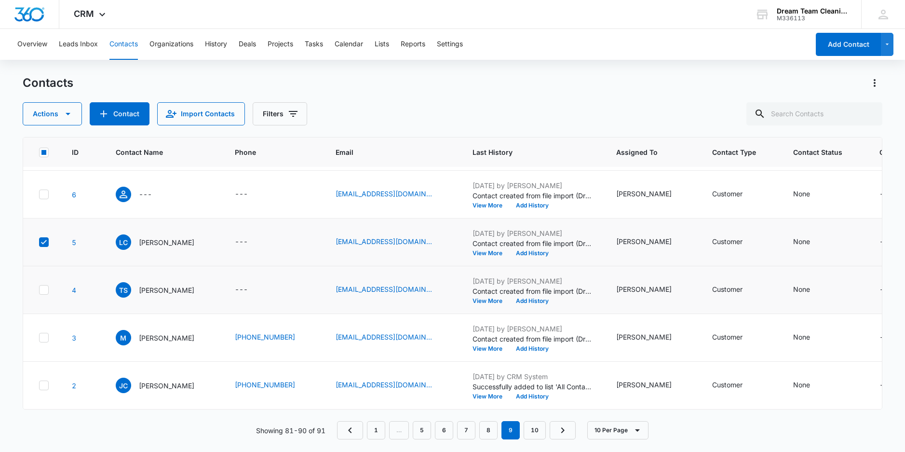
click at [47, 285] on icon at bounding box center [44, 289] width 9 height 9
click at [39, 290] on input "checkbox" at bounding box center [39, 290] width 0 height 0
click at [535, 432] on link "10" at bounding box center [534, 430] width 22 height 18
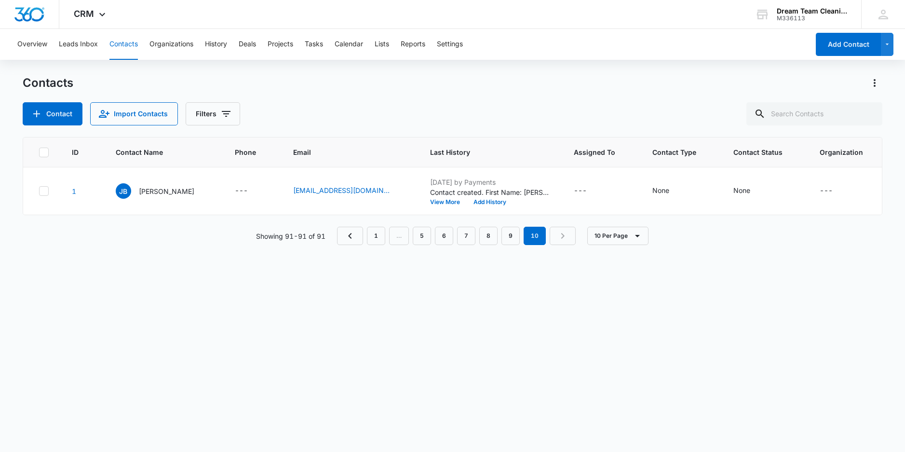
scroll to position [0, 0]
click at [509, 245] on link "9" at bounding box center [510, 236] width 18 height 18
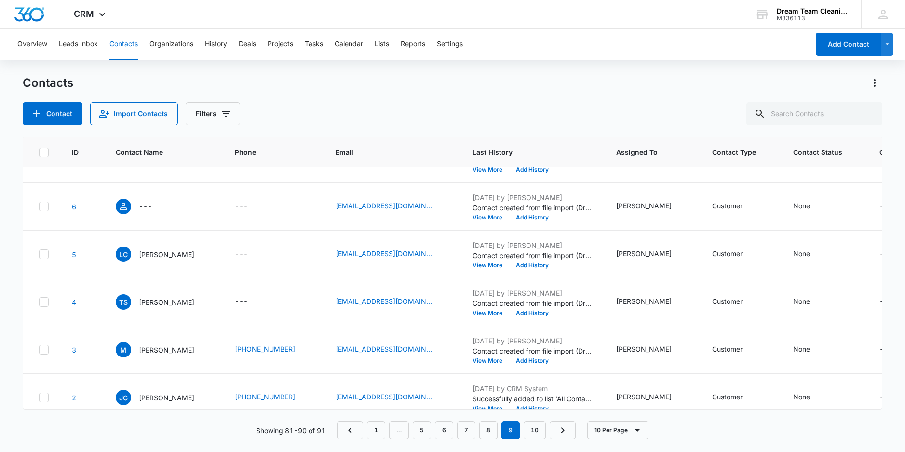
scroll to position [243, 0]
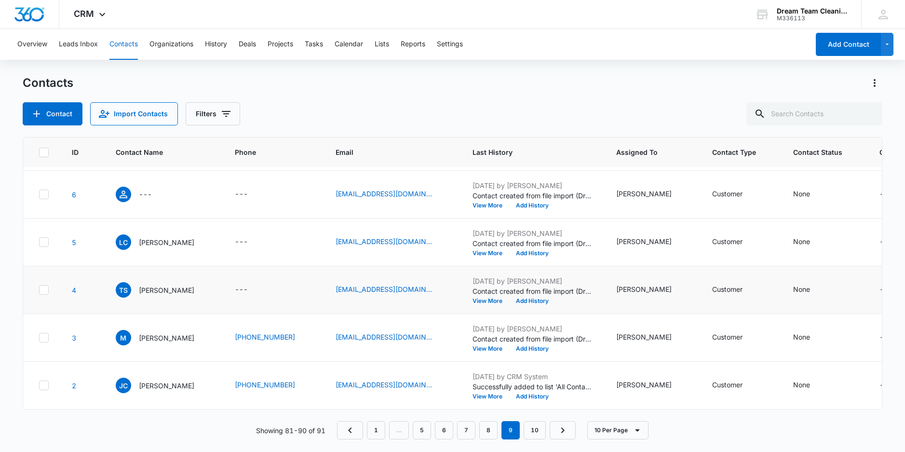
click at [43, 285] on icon at bounding box center [44, 289] width 9 height 9
click at [39, 290] on input "checkbox" at bounding box center [39, 290] width 0 height 0
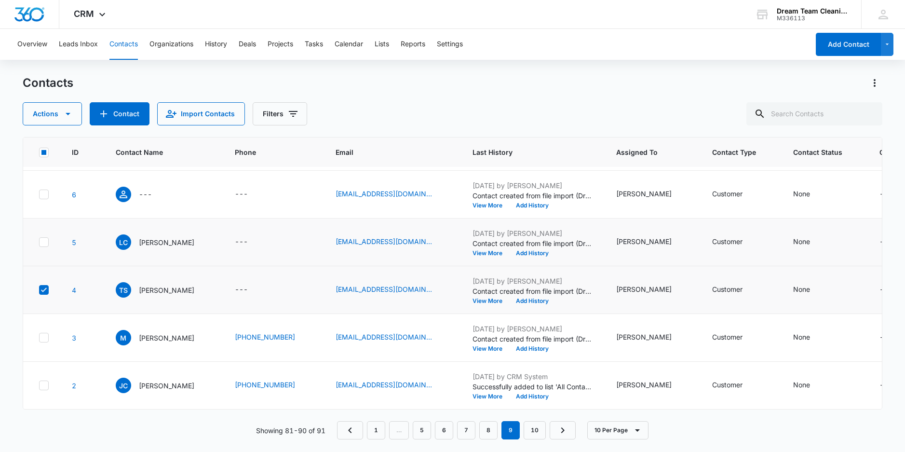
click at [43, 238] on icon at bounding box center [44, 242] width 9 height 9
click at [39, 242] on input "checkbox" at bounding box center [39, 242] width 0 height 0
click at [66, 113] on icon "button" at bounding box center [68, 114] width 5 height 2
click at [63, 203] on div "Assign Status" at bounding box center [56, 202] width 43 height 7
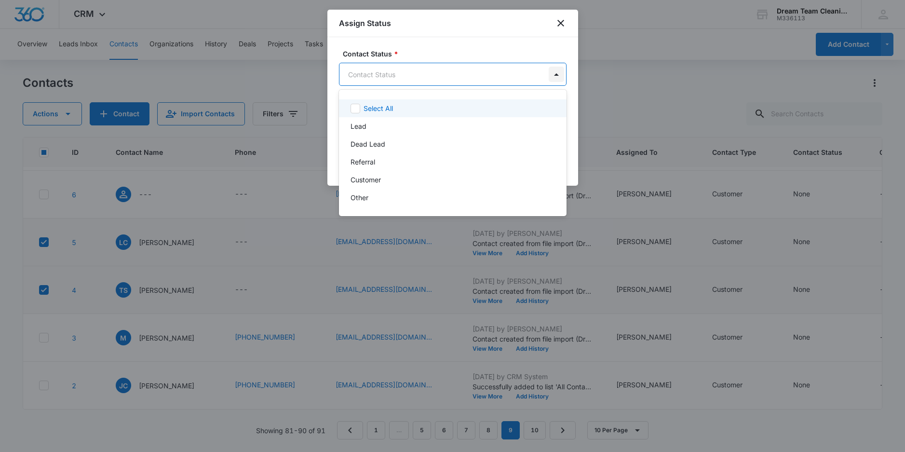
click at [556, 73] on body "CRM Apps Reputation Websites Forms CRM Email Social Payments POS Content Ads In…" at bounding box center [452, 226] width 905 height 452
click at [562, 21] on div at bounding box center [452, 226] width 905 height 452
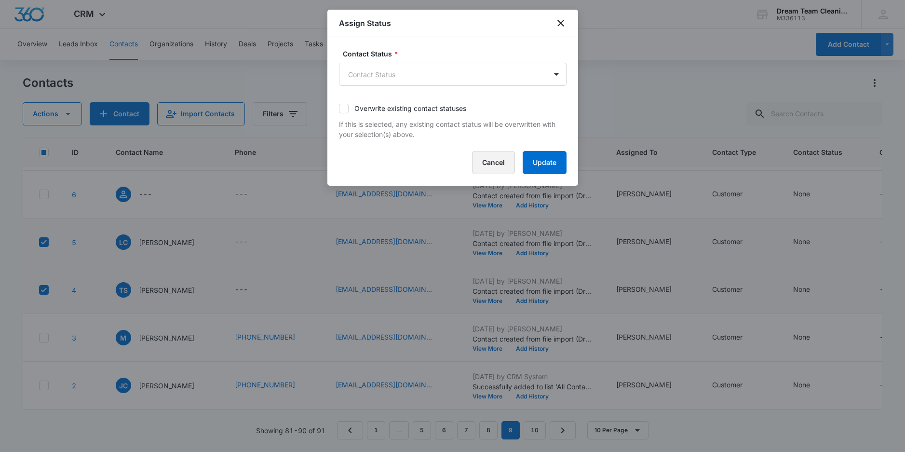
click at [483, 162] on button "Cancel" at bounding box center [493, 162] width 43 height 23
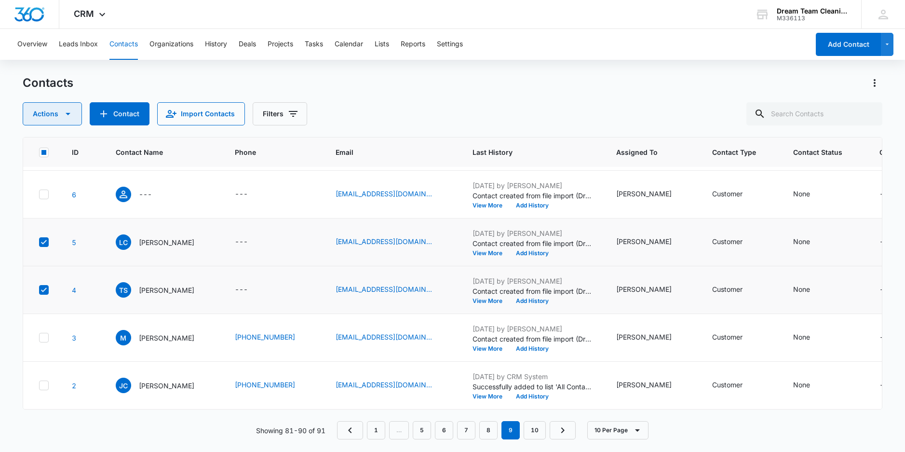
click at [67, 109] on icon "button" at bounding box center [68, 114] width 12 height 12
click at [42, 142] on div "Export" at bounding box center [56, 144] width 43 height 7
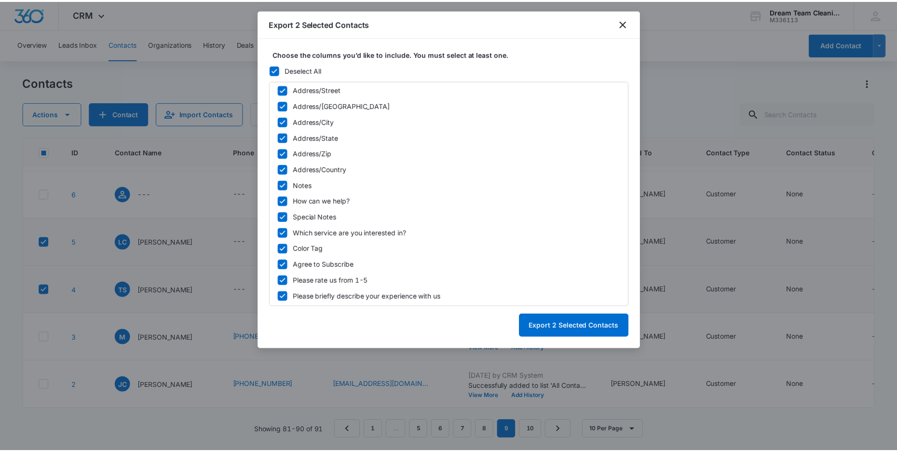
scroll to position [322, 0]
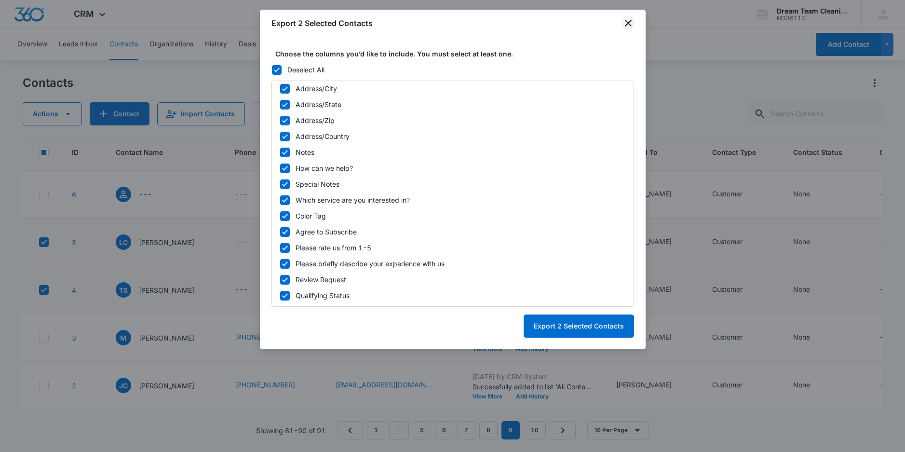
click at [627, 19] on icon "close" at bounding box center [628, 23] width 12 height 12
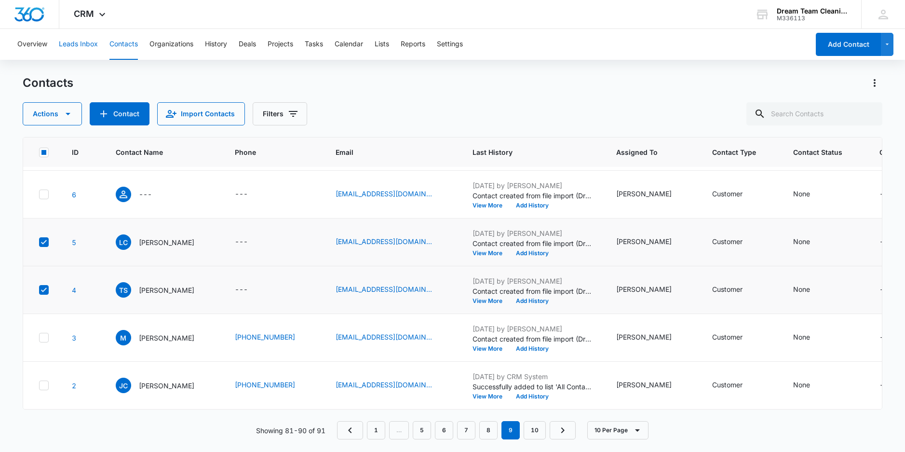
click at [94, 46] on button "Leads Inbox" at bounding box center [78, 44] width 39 height 31
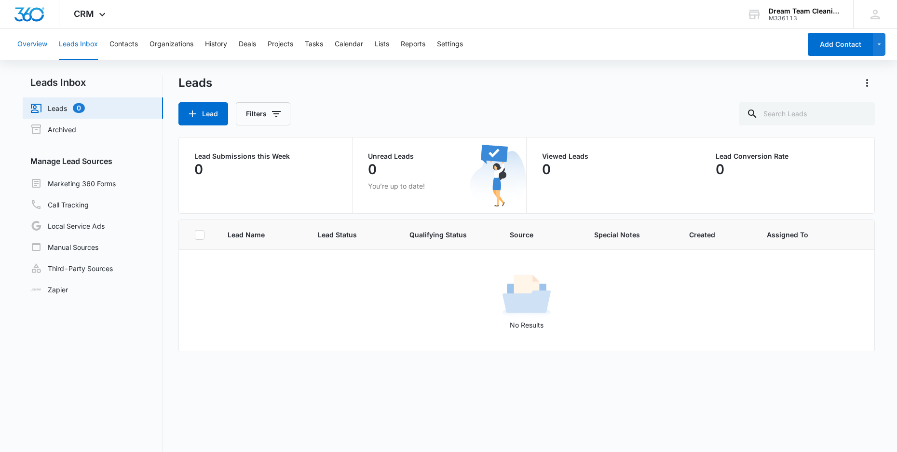
click at [43, 46] on button "Overview" at bounding box center [32, 44] width 30 height 31
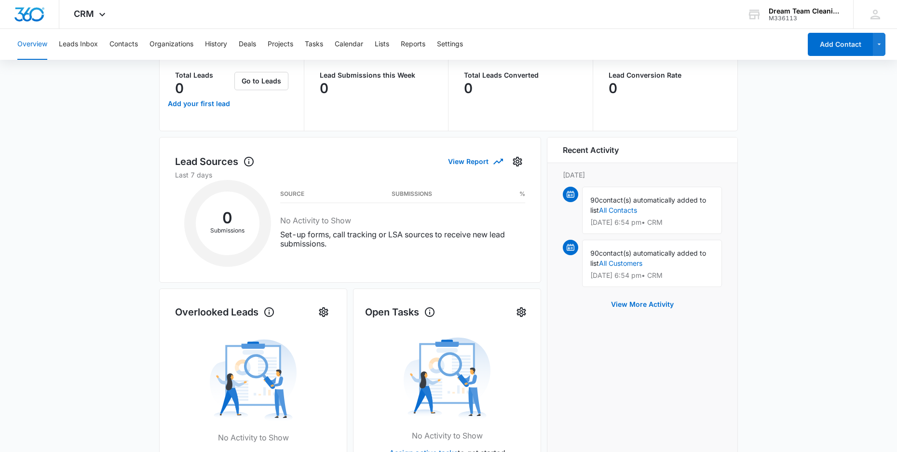
scroll to position [27, 0]
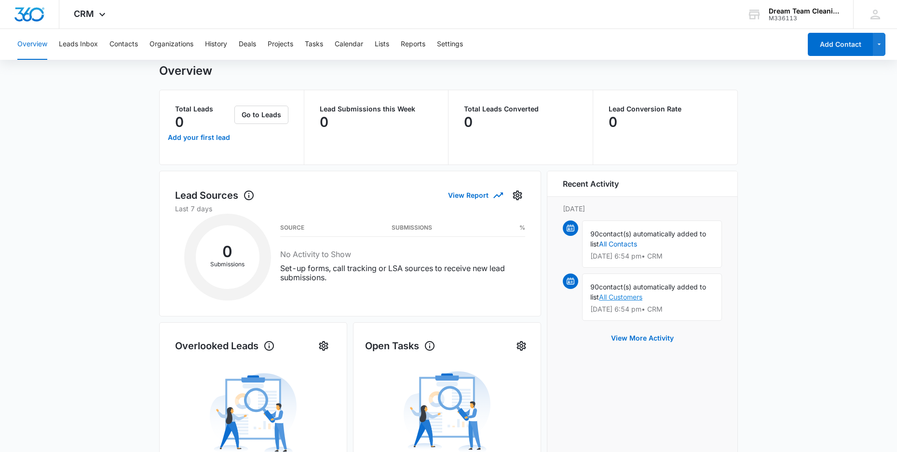
click at [620, 295] on link "All Customers" at bounding box center [620, 297] width 43 height 8
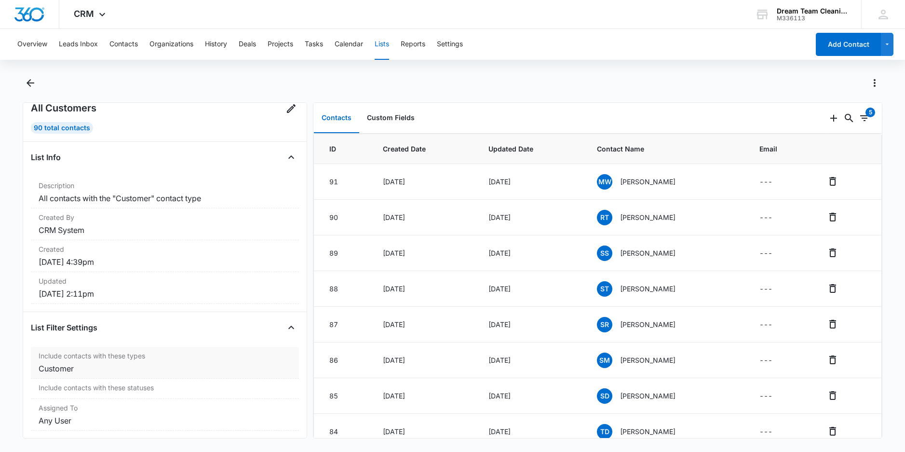
scroll to position [36, 0]
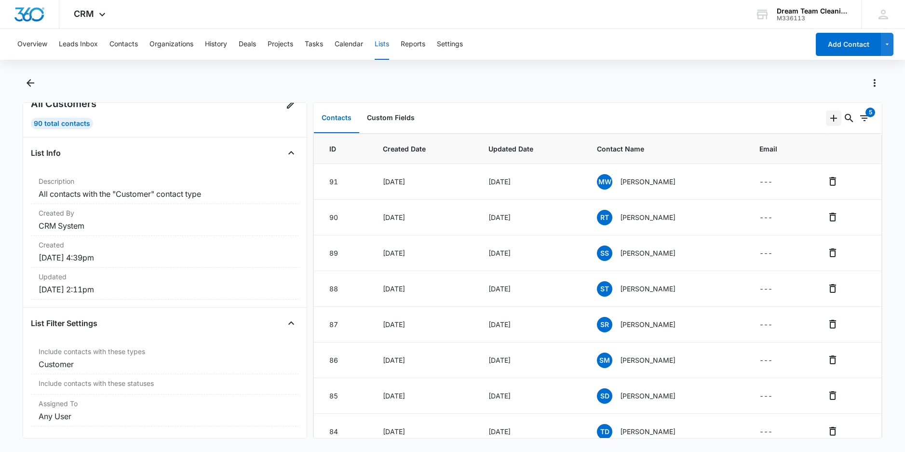
click at [830, 118] on icon "Add" at bounding box center [833, 118] width 7 height 7
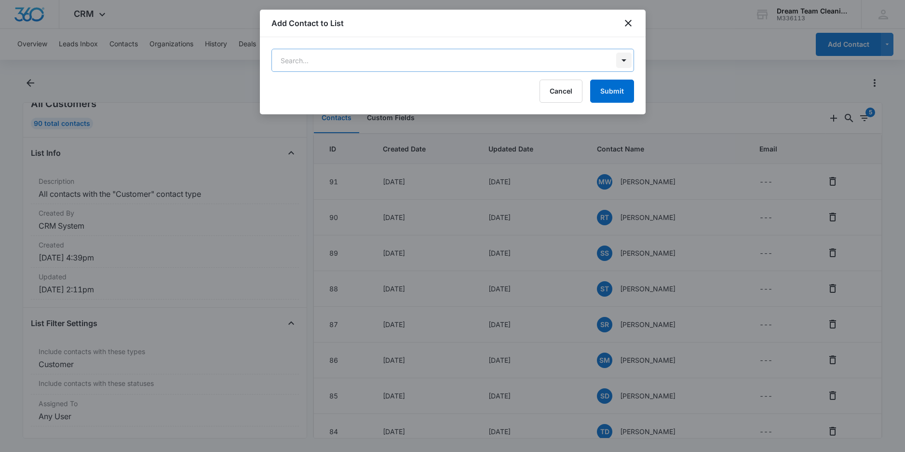
click at [624, 57] on body "CRM Apps Reputation Websites Forms CRM Email Social Payments POS Content Ads In…" at bounding box center [452, 226] width 905 height 452
click at [458, 97] on div "No Results" at bounding box center [452, 94] width 362 height 18
click at [628, 20] on div at bounding box center [452, 226] width 905 height 452
type input "subs"
click at [628, 20] on icon "close" at bounding box center [628, 23] width 12 height 12
